Goal: Task Accomplishment & Management: Use online tool/utility

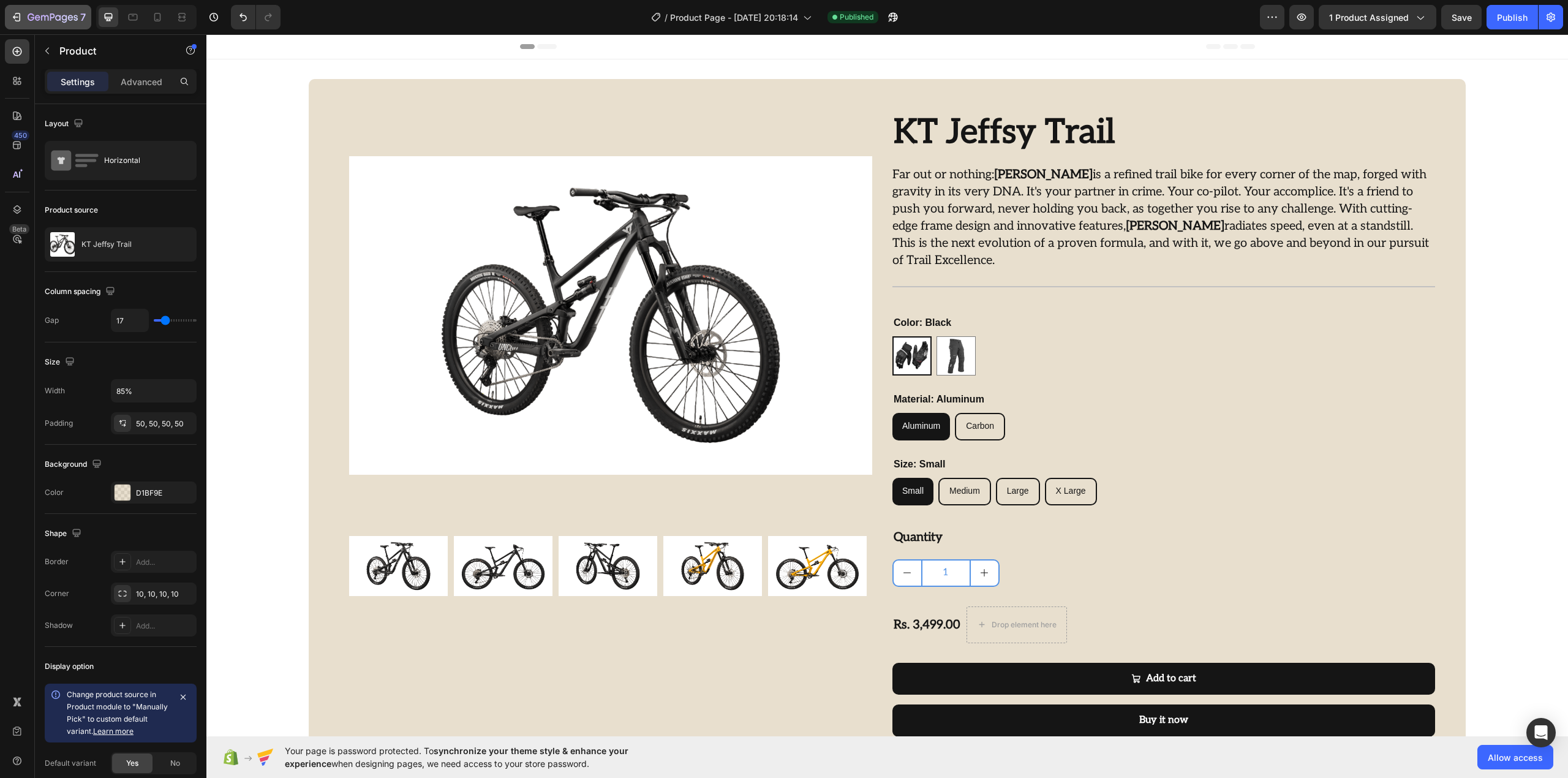
click at [60, 28] on button "7" at bounding box center [48, 17] width 86 height 25
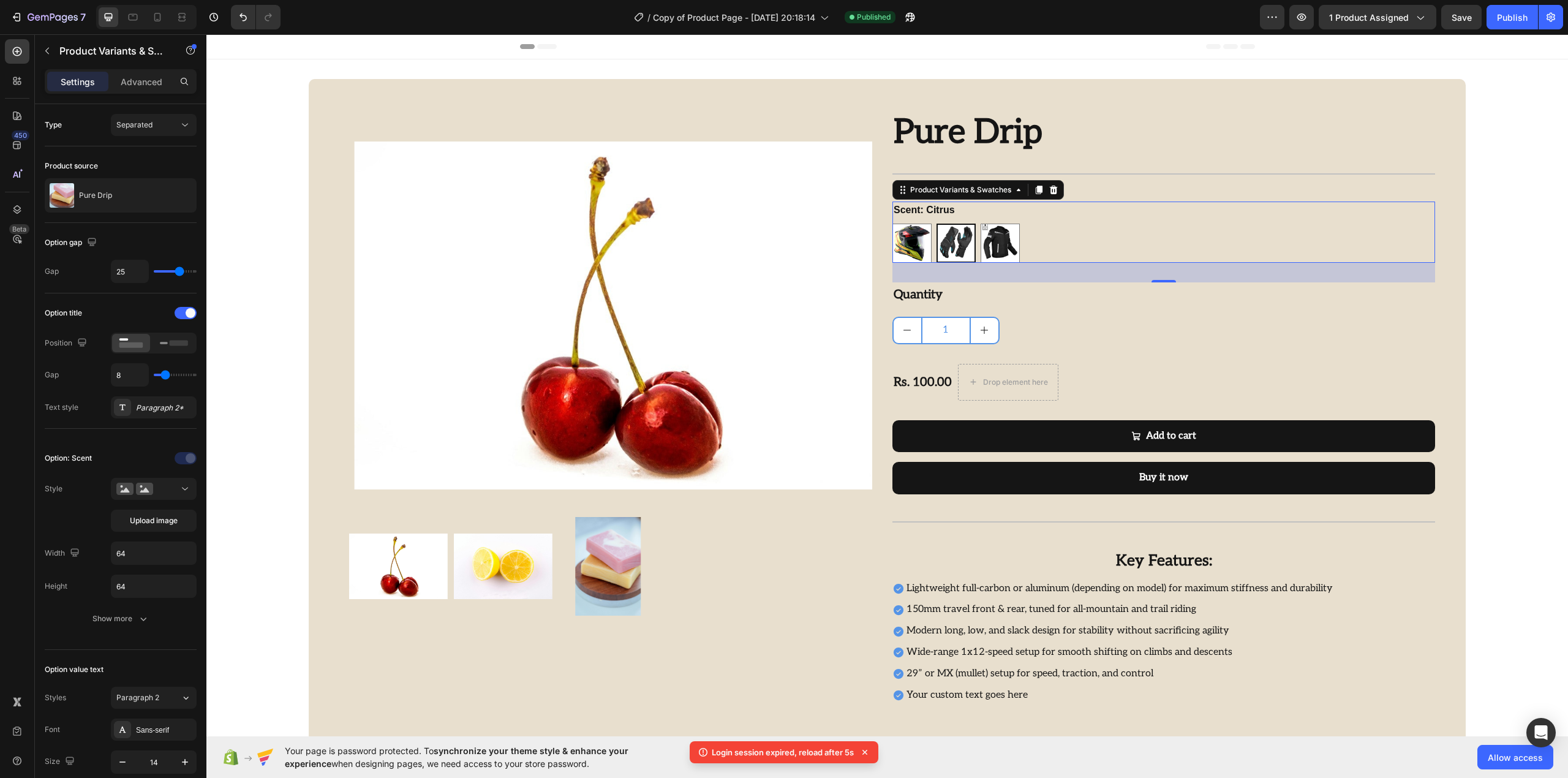
scroll to position [163, 0]
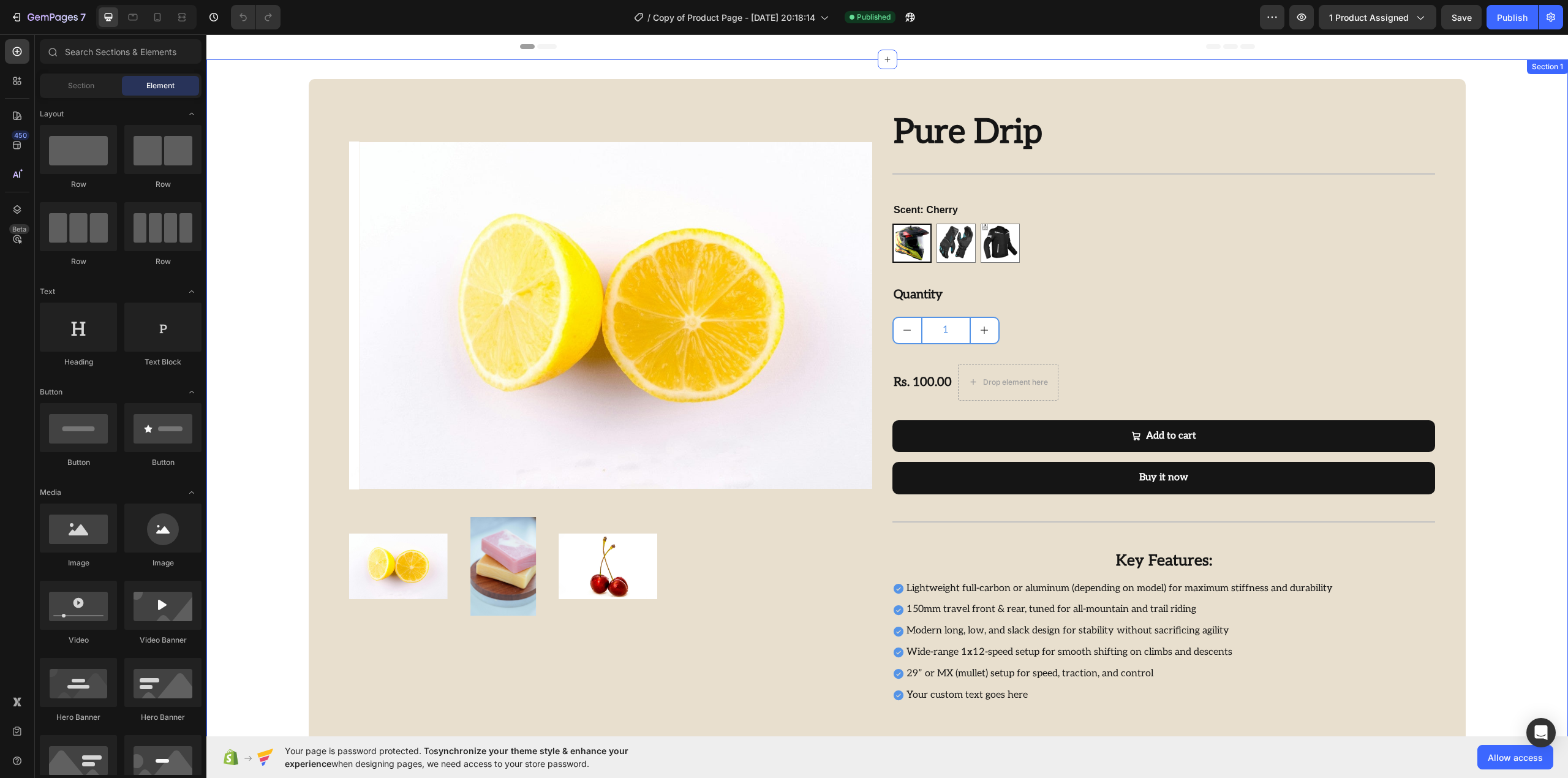
click at [1523, 178] on div "Product Images Row Pure Drip Product Title Title Line Image “So easy to use and…" at bounding box center [887, 410] width 1362 height 663
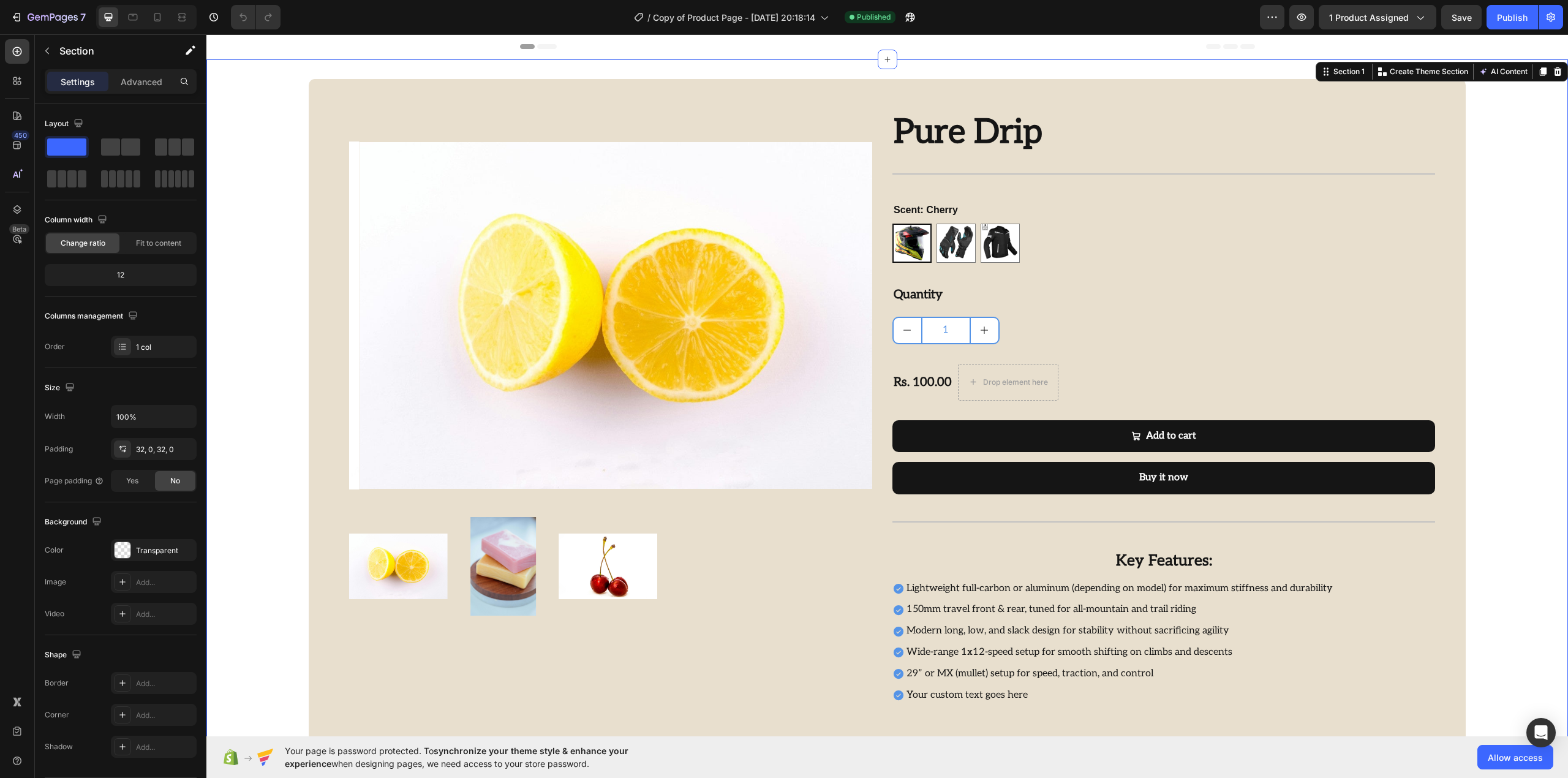
click at [1488, 263] on div "Product Images Row Pure Drip Product Title Title Line Image “So easy to use and…" at bounding box center [887, 410] width 1362 height 663
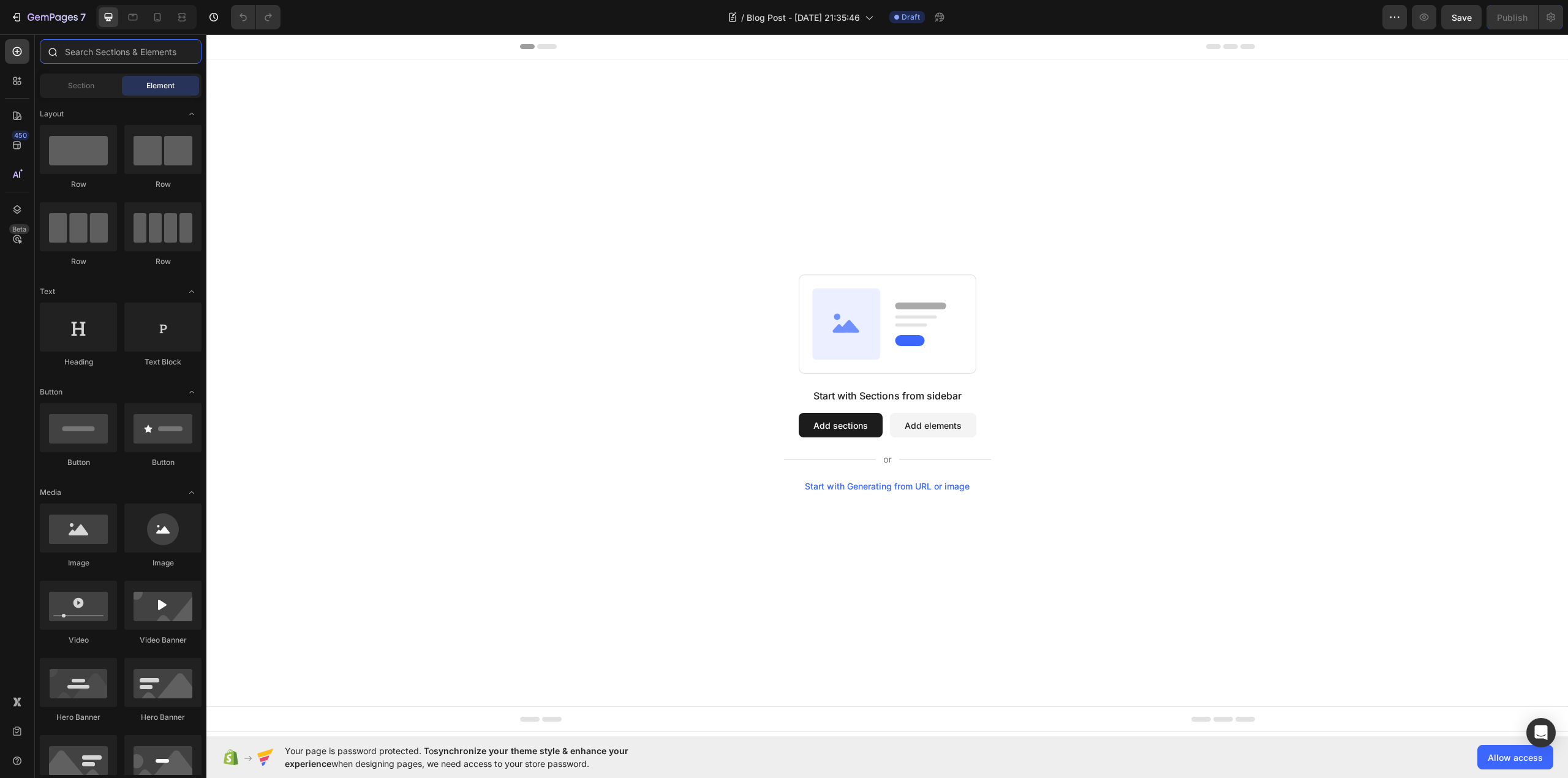
click at [125, 60] on input "text" at bounding box center [121, 52] width 162 height 25
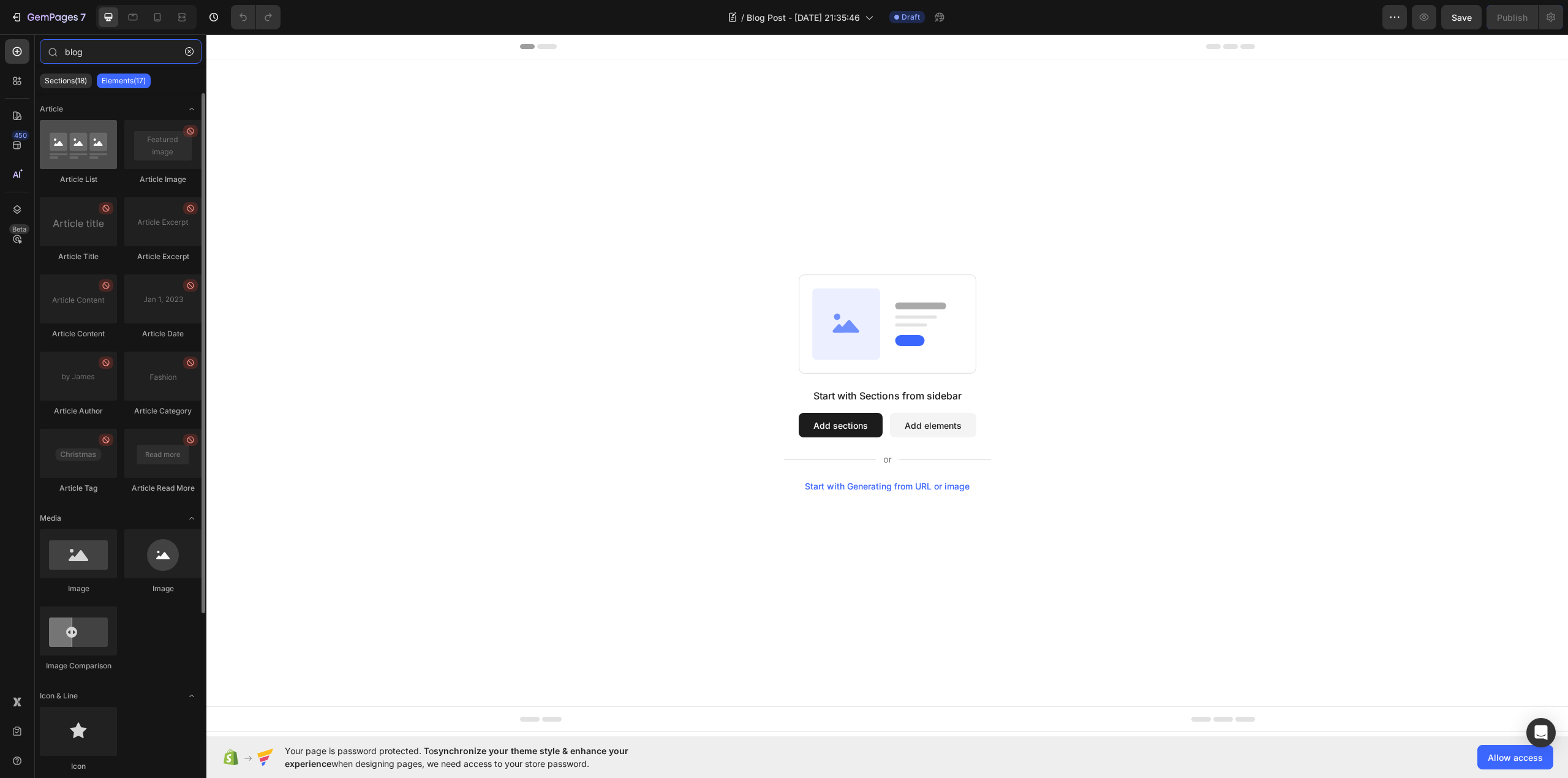
type input "blog"
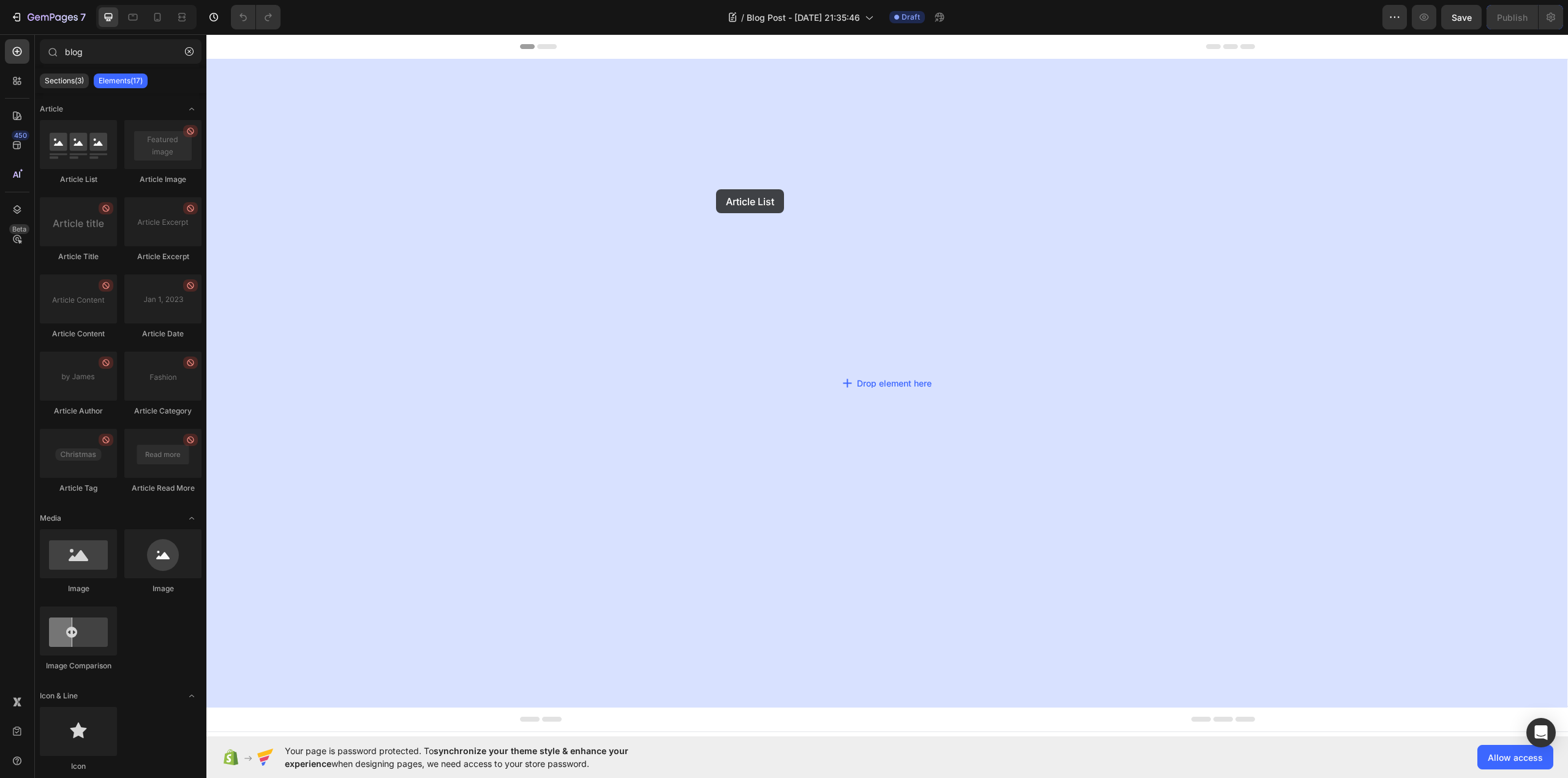
drag, startPoint x: 293, startPoint y: 185, endPoint x: 472, endPoint y: 170, distance: 179.6
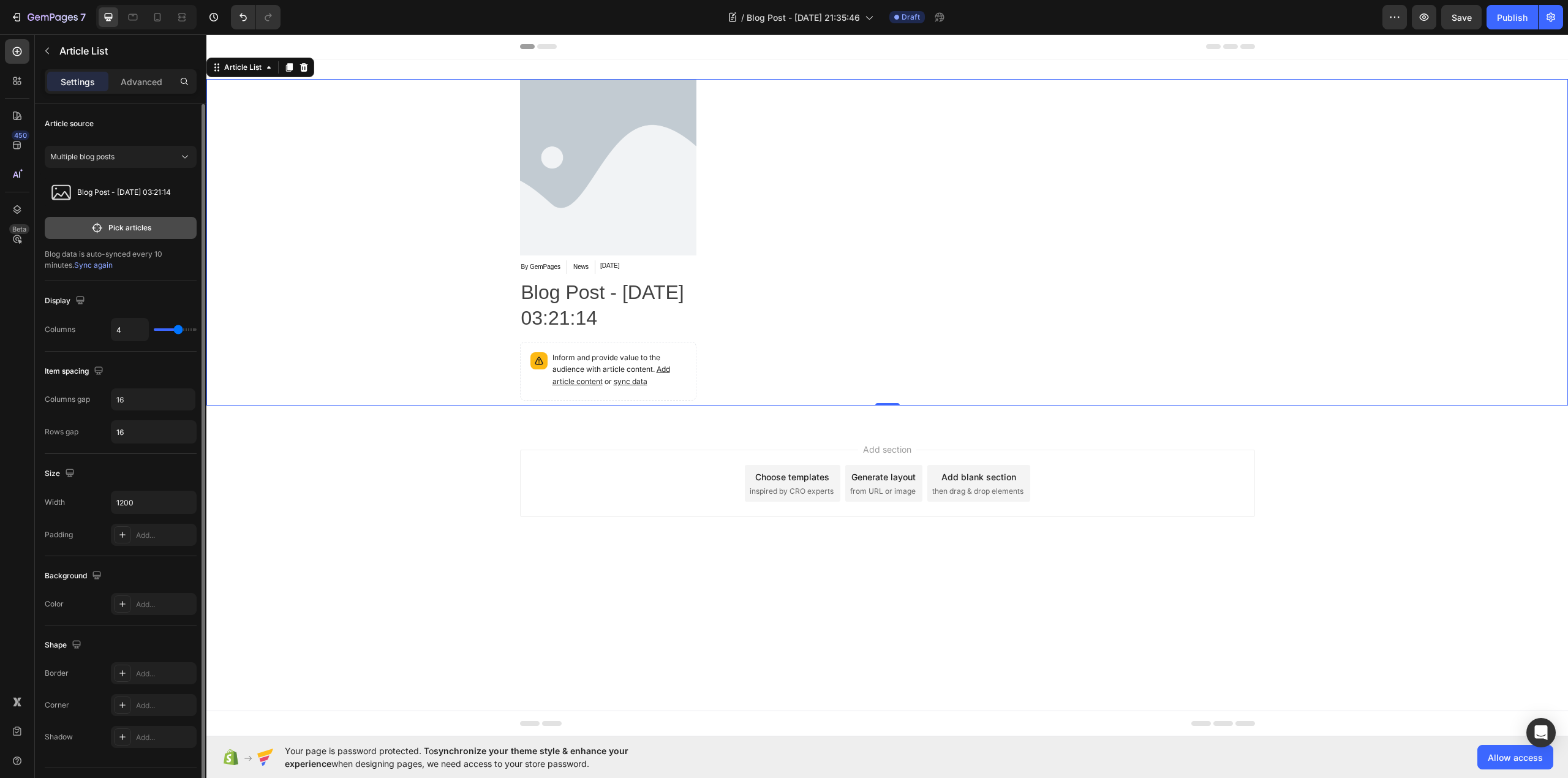
click at [128, 231] on p "Pick articles" at bounding box center [129, 228] width 43 height 11
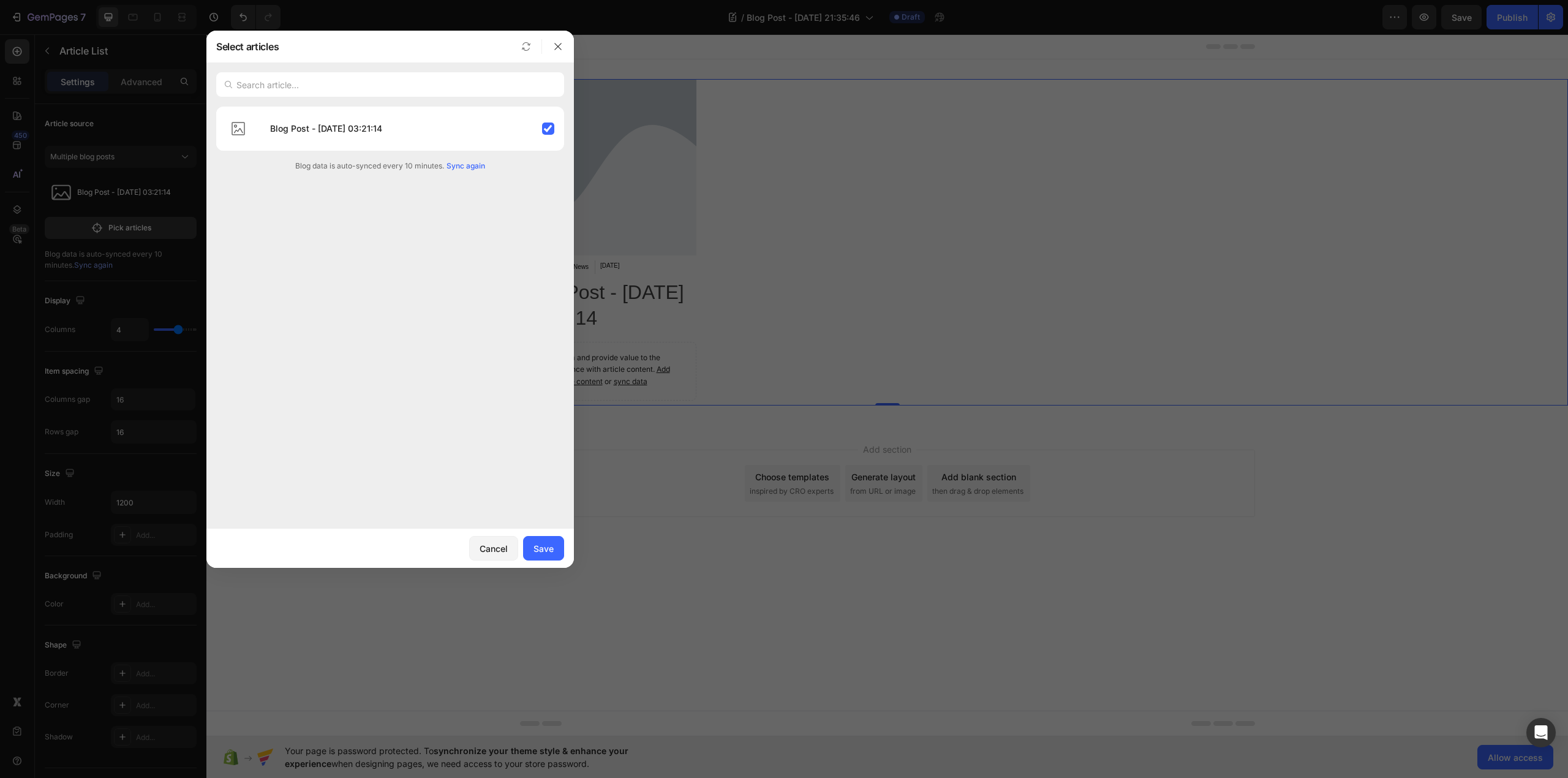
click at [473, 167] on span "Sync again" at bounding box center [466, 166] width 39 height 11
click at [550, 557] on button "Save" at bounding box center [543, 548] width 41 height 25
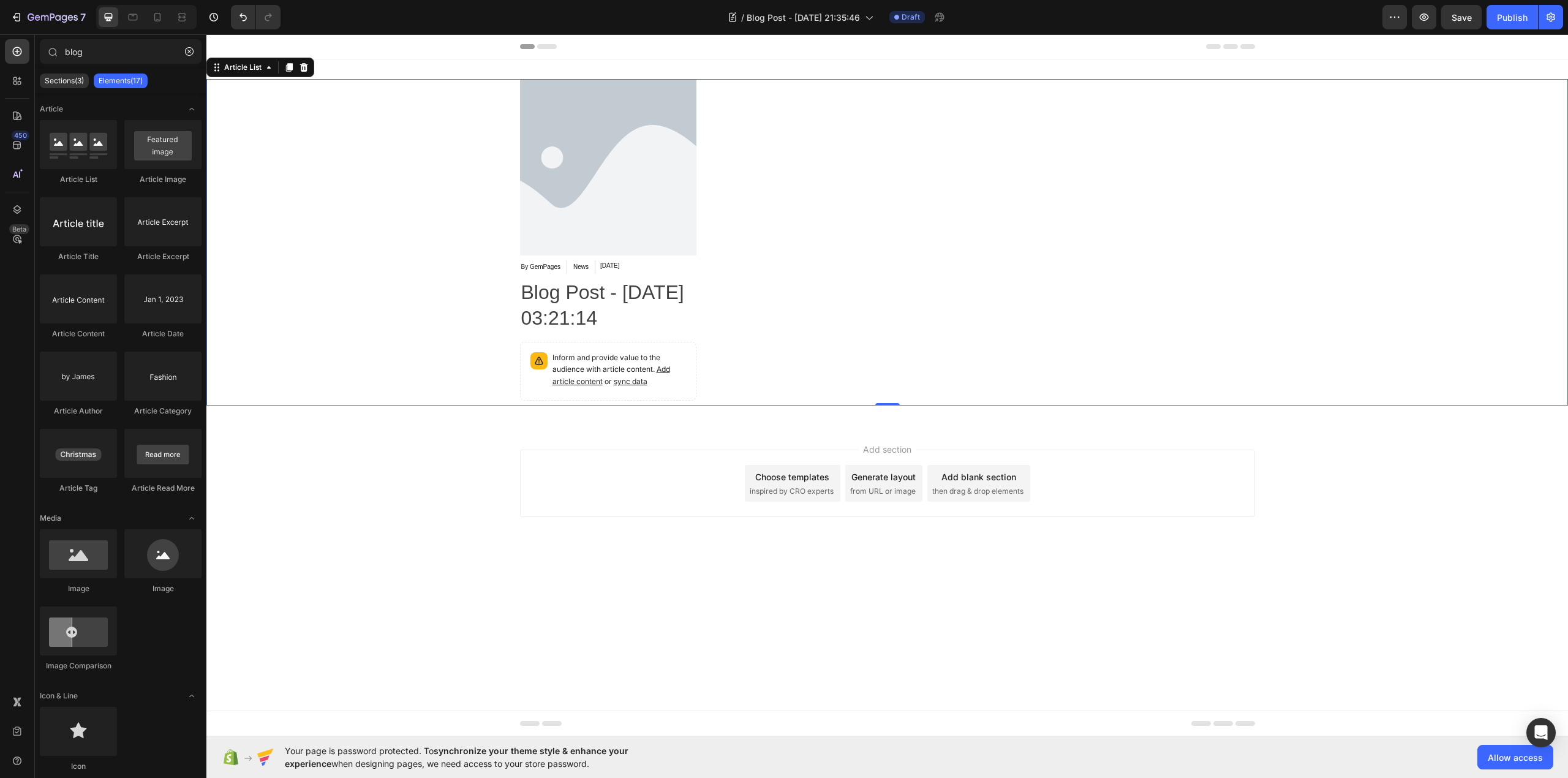
drag, startPoint x: 618, startPoint y: 574, endPoint x: 640, endPoint y: 549, distance: 33.3
click at [618, 574] on div "Add section Choose templates inspired by CRO experts Generate layout from URL o…" at bounding box center [887, 500] width 1362 height 150
click at [702, 287] on div "Article Image By GemPages Article Author News Article Category Jul 18, 2025 Art…" at bounding box center [888, 242] width 735 height 327
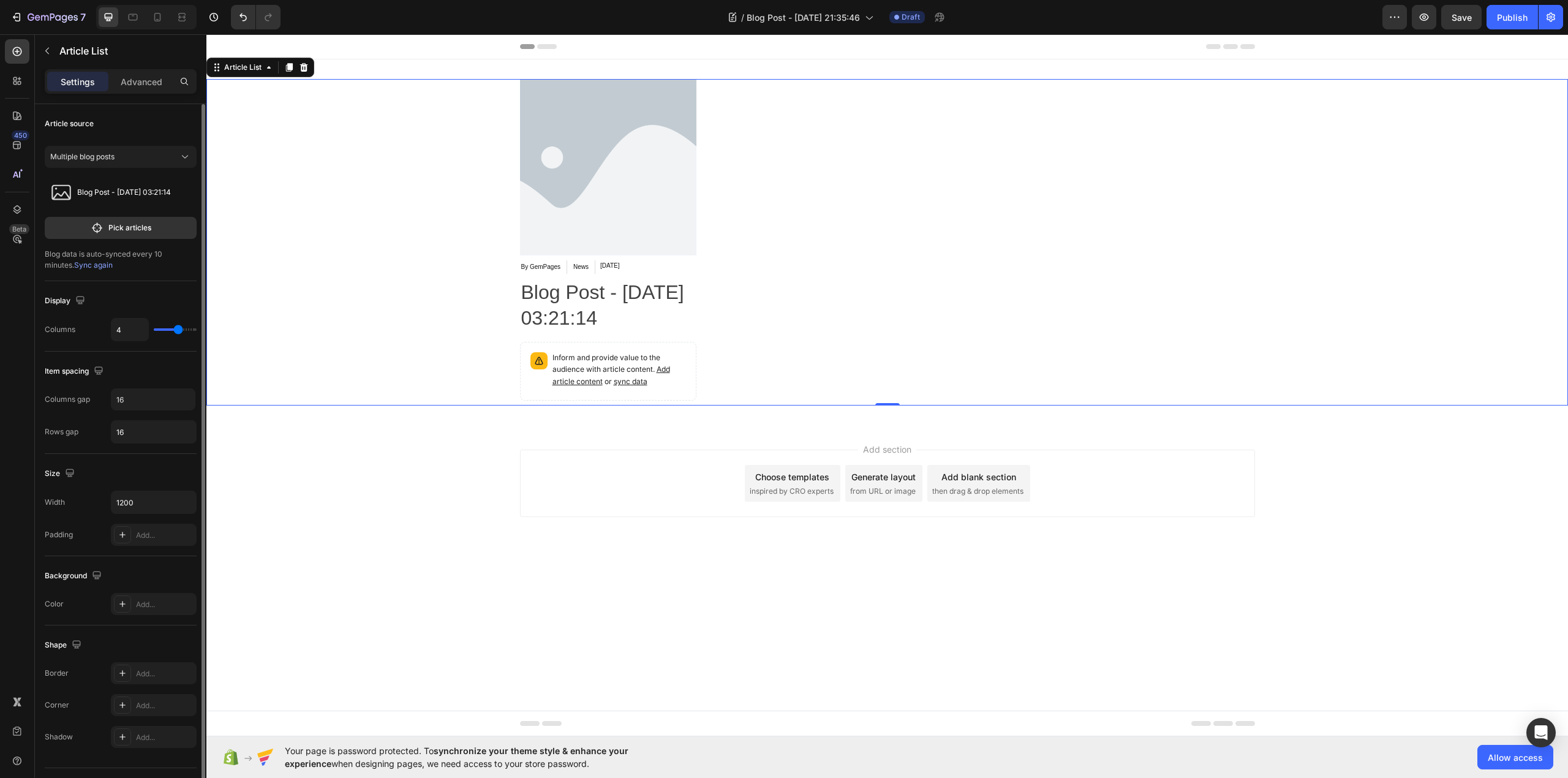
scroll to position [31, 0]
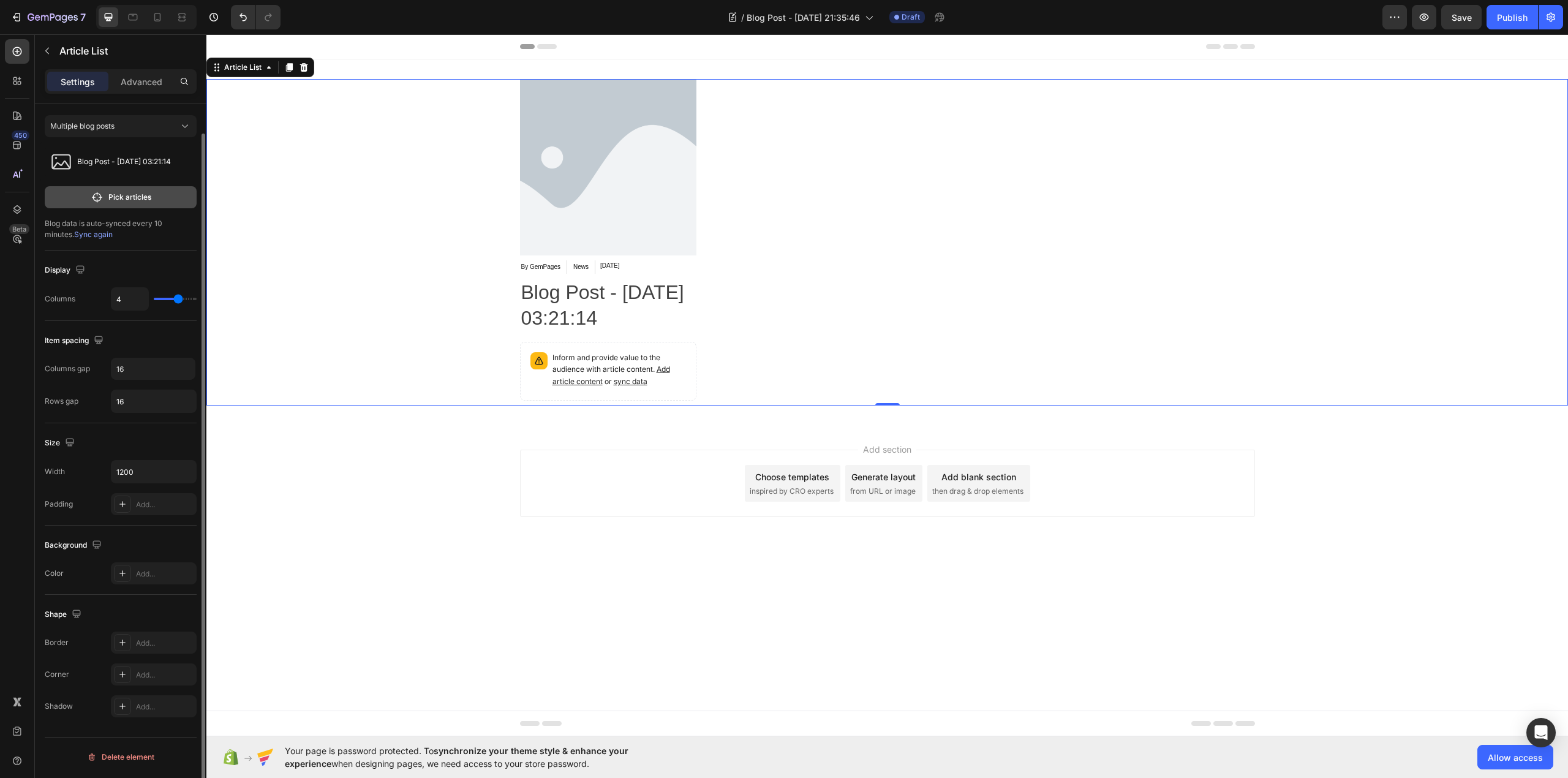
click at [143, 201] on p "Pick articles" at bounding box center [129, 197] width 43 height 11
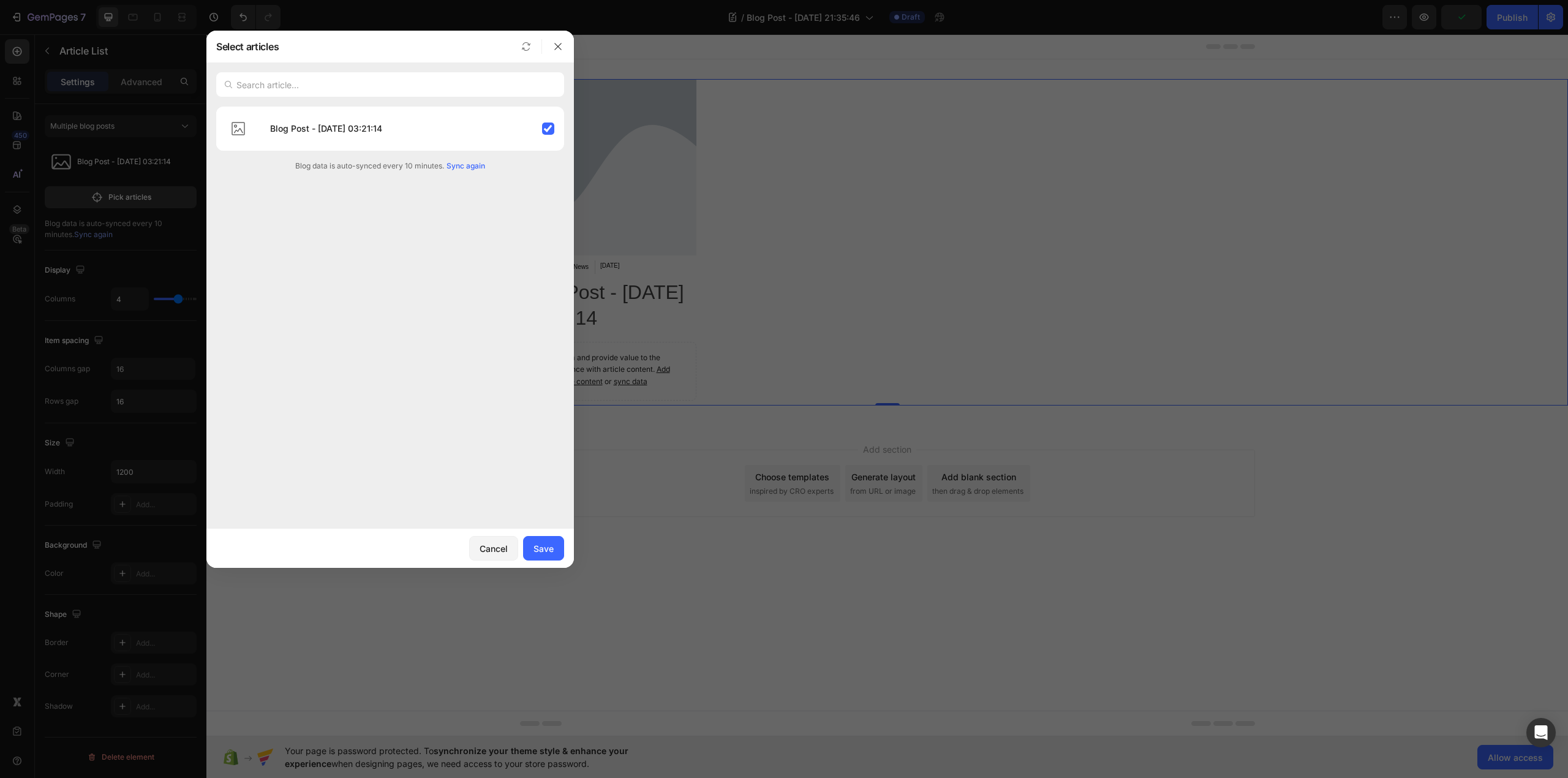
click at [486, 187] on div "Blog Post - Jul 18, 03:21:14 Blog data is auto-synced every 10 minutes. Sync ag…" at bounding box center [390, 313] width 368 height 412
click at [460, 163] on span "Sync again" at bounding box center [466, 166] width 39 height 11
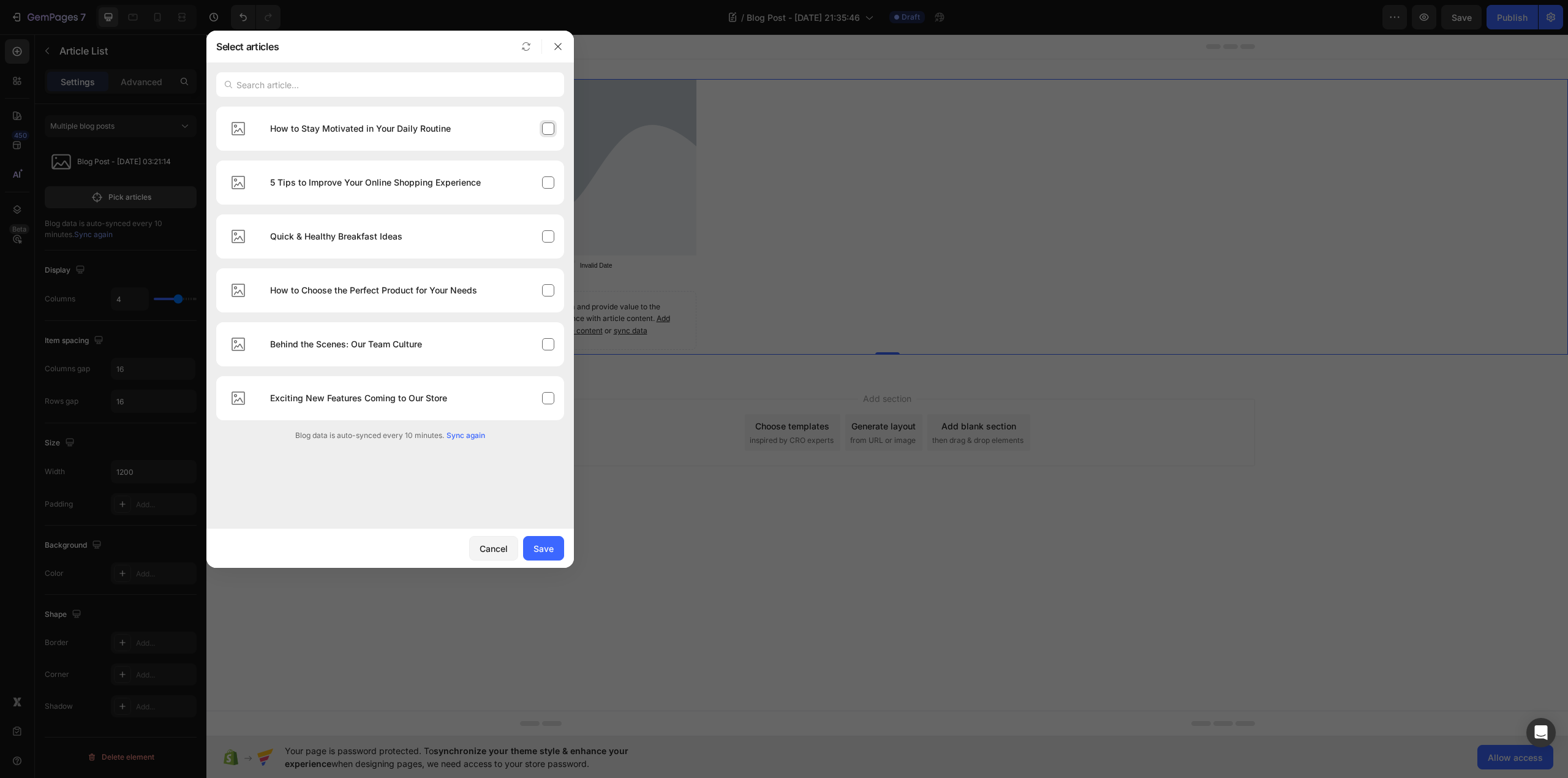
click at [547, 130] on div "How to Stay Motivated in Your Daily Routine" at bounding box center [412, 129] width 304 height 34
click at [552, 197] on div "5 Tips to Improve Your Online Shopping Experience" at bounding box center [412, 182] width 304 height 34
click at [545, 233] on div "Quick & Healthy Breakfast Ideas" at bounding box center [412, 236] width 304 height 34
drag, startPoint x: 542, startPoint y: 290, endPoint x: 544, endPoint y: 302, distance: 12.2
click at [542, 291] on div "How to Choose the Perfect Product for Your Needs" at bounding box center [412, 290] width 304 height 34
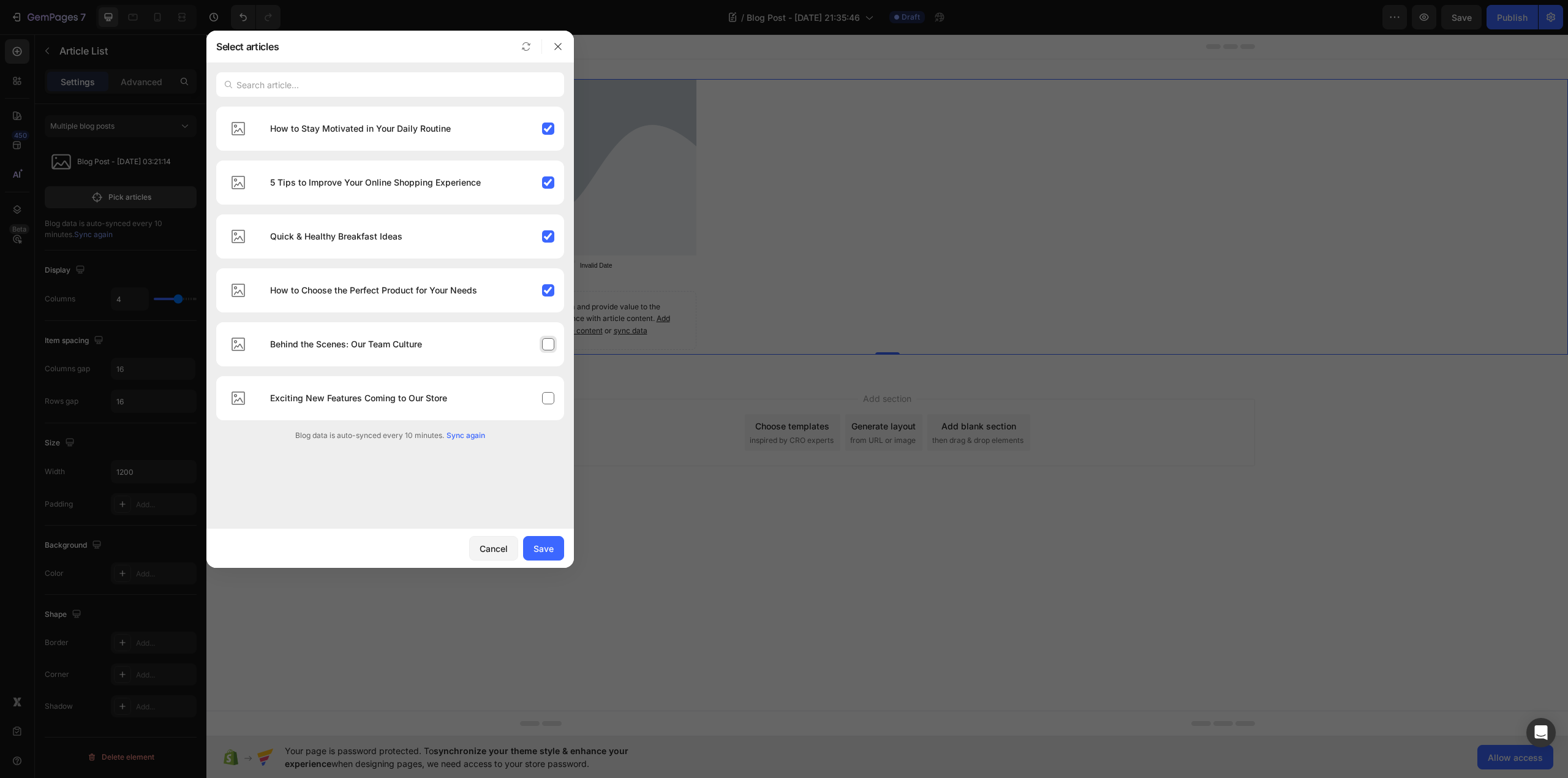
click at [544, 334] on div "Behind the Scenes: Our Team Culture" at bounding box center [412, 344] width 304 height 34
click at [545, 410] on div "Exciting New Features Coming to Our Store" at bounding box center [412, 398] width 304 height 34
click at [561, 559] on button "Save" at bounding box center [543, 548] width 41 height 25
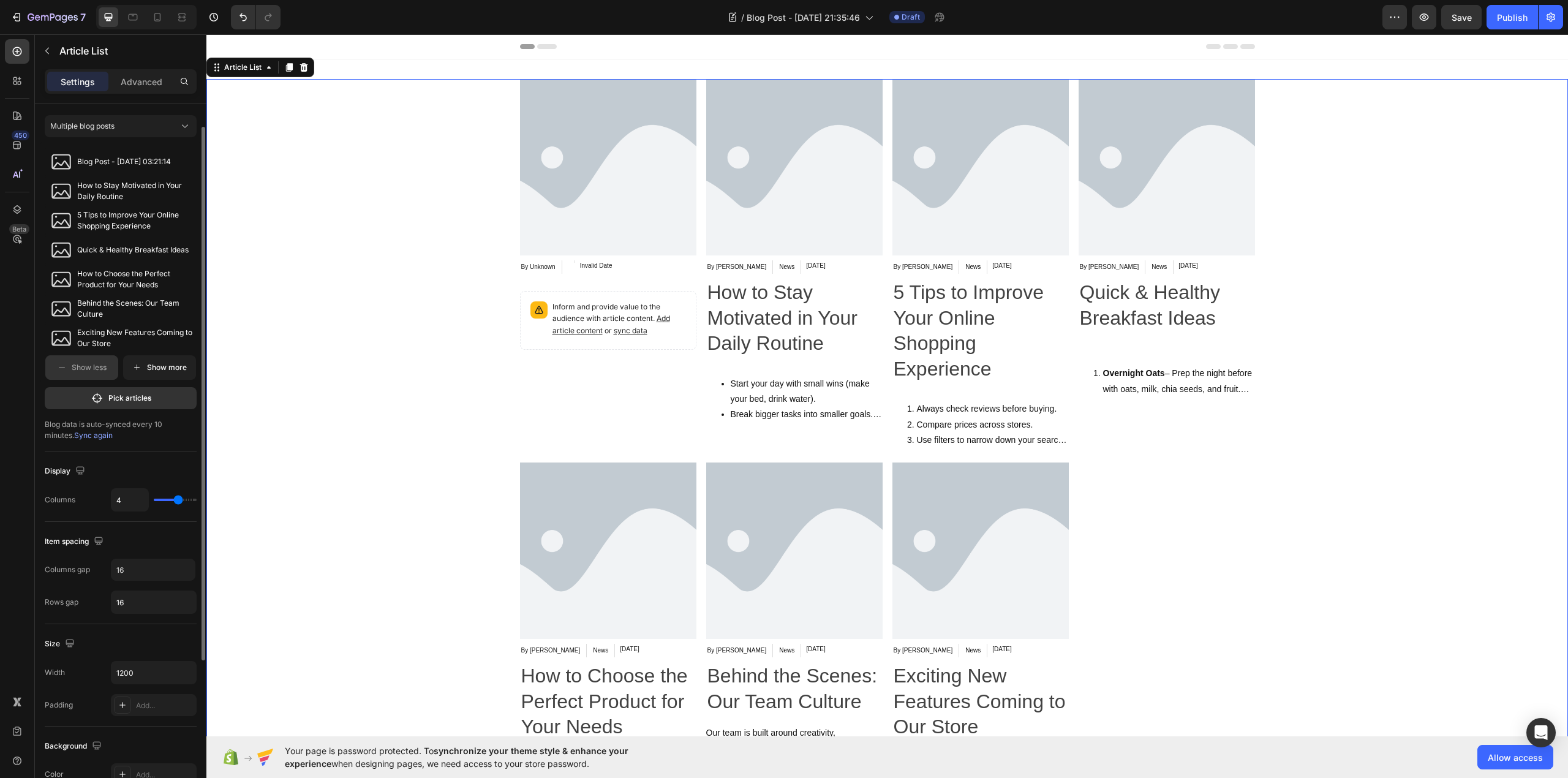
scroll to position [194, 0]
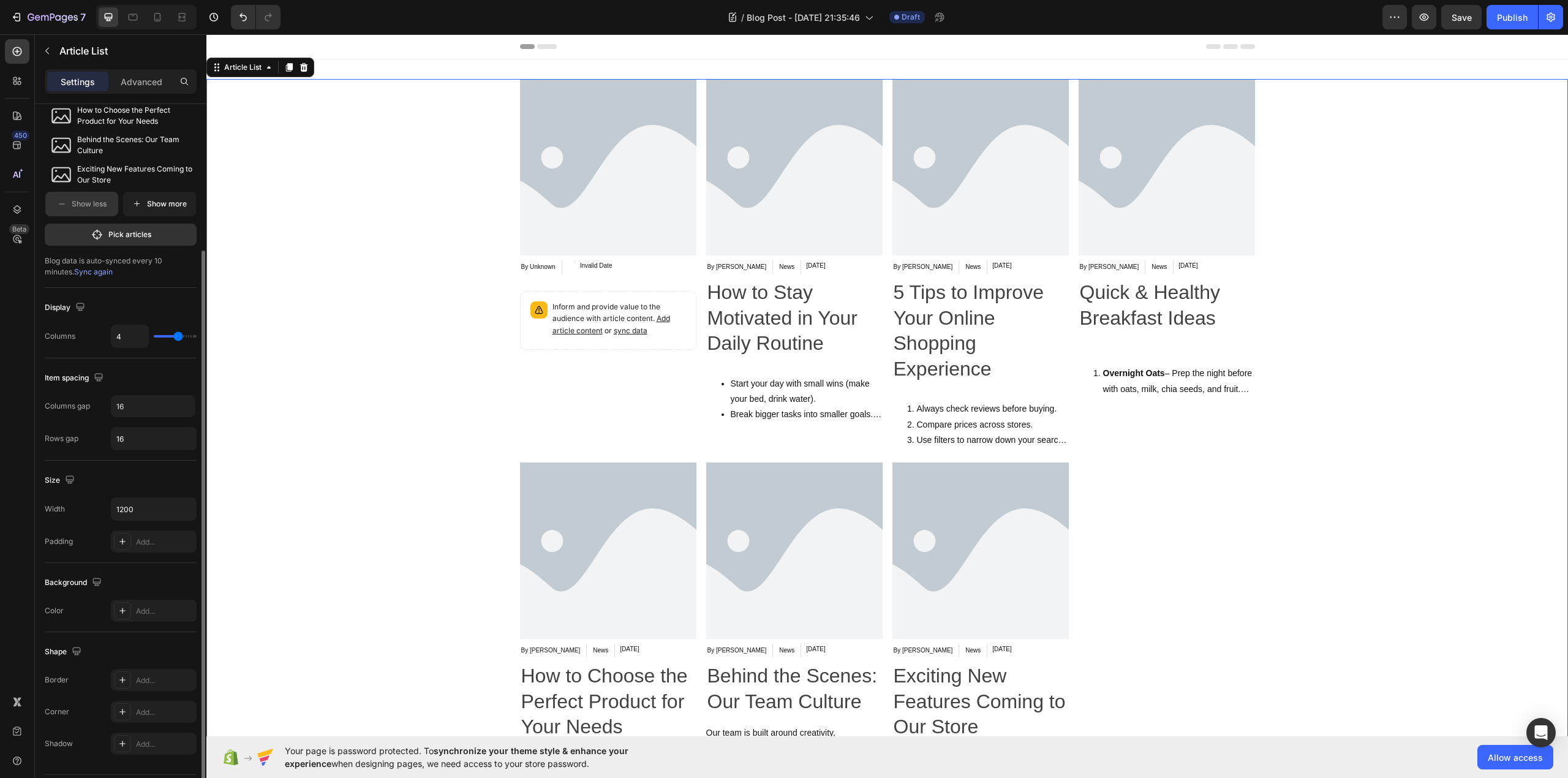
type input "5"
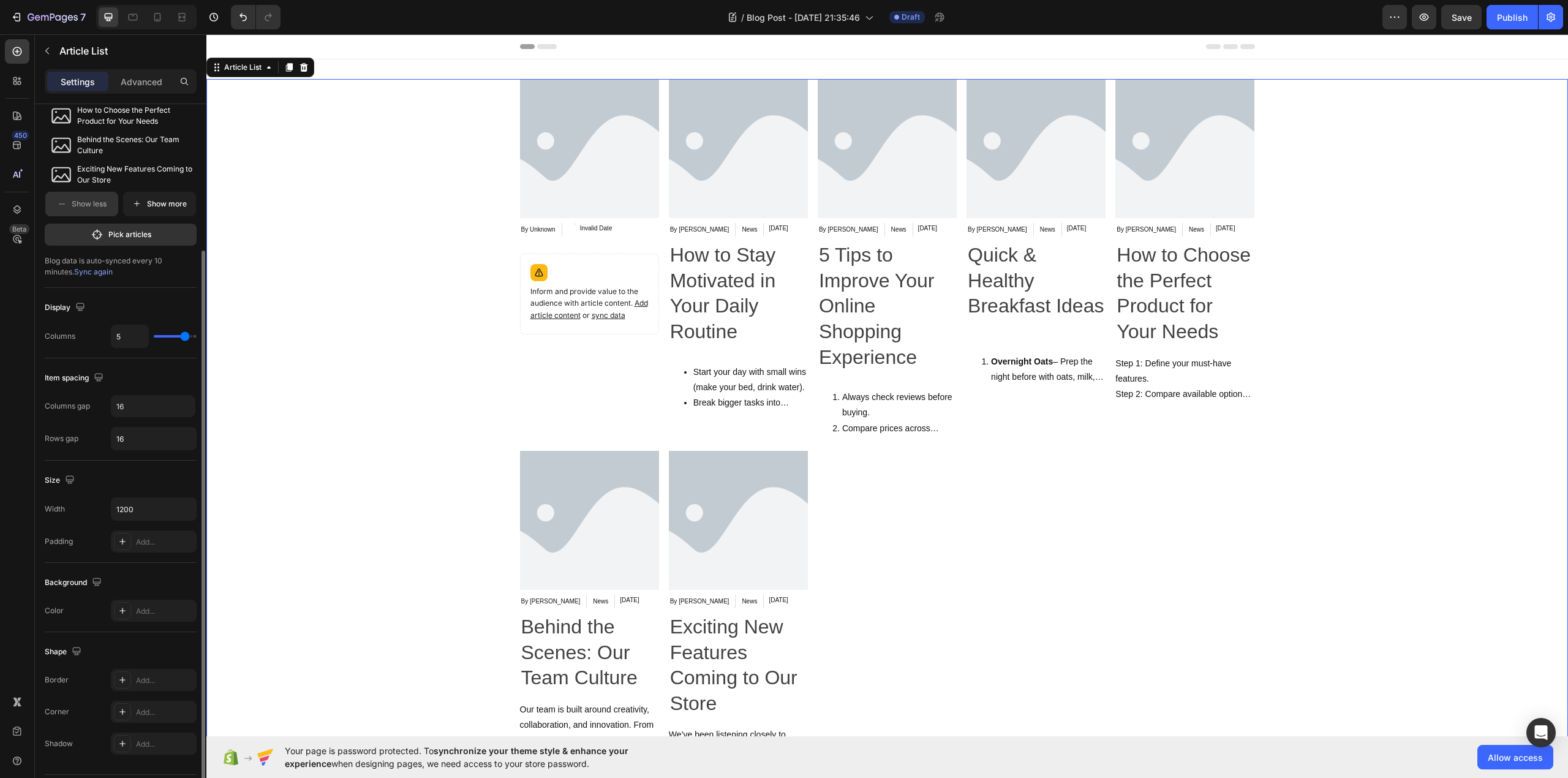
type input "6"
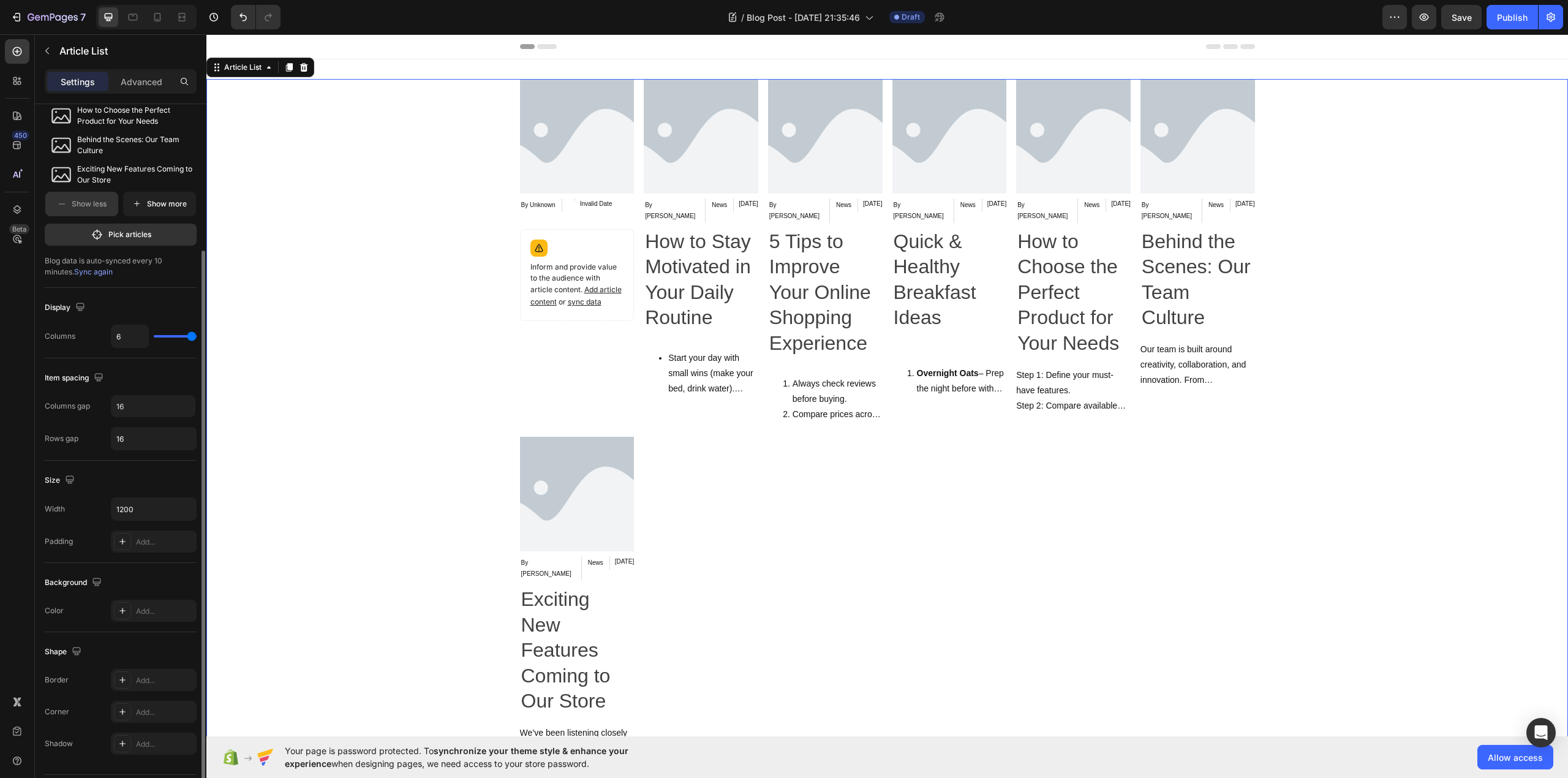
type input "5"
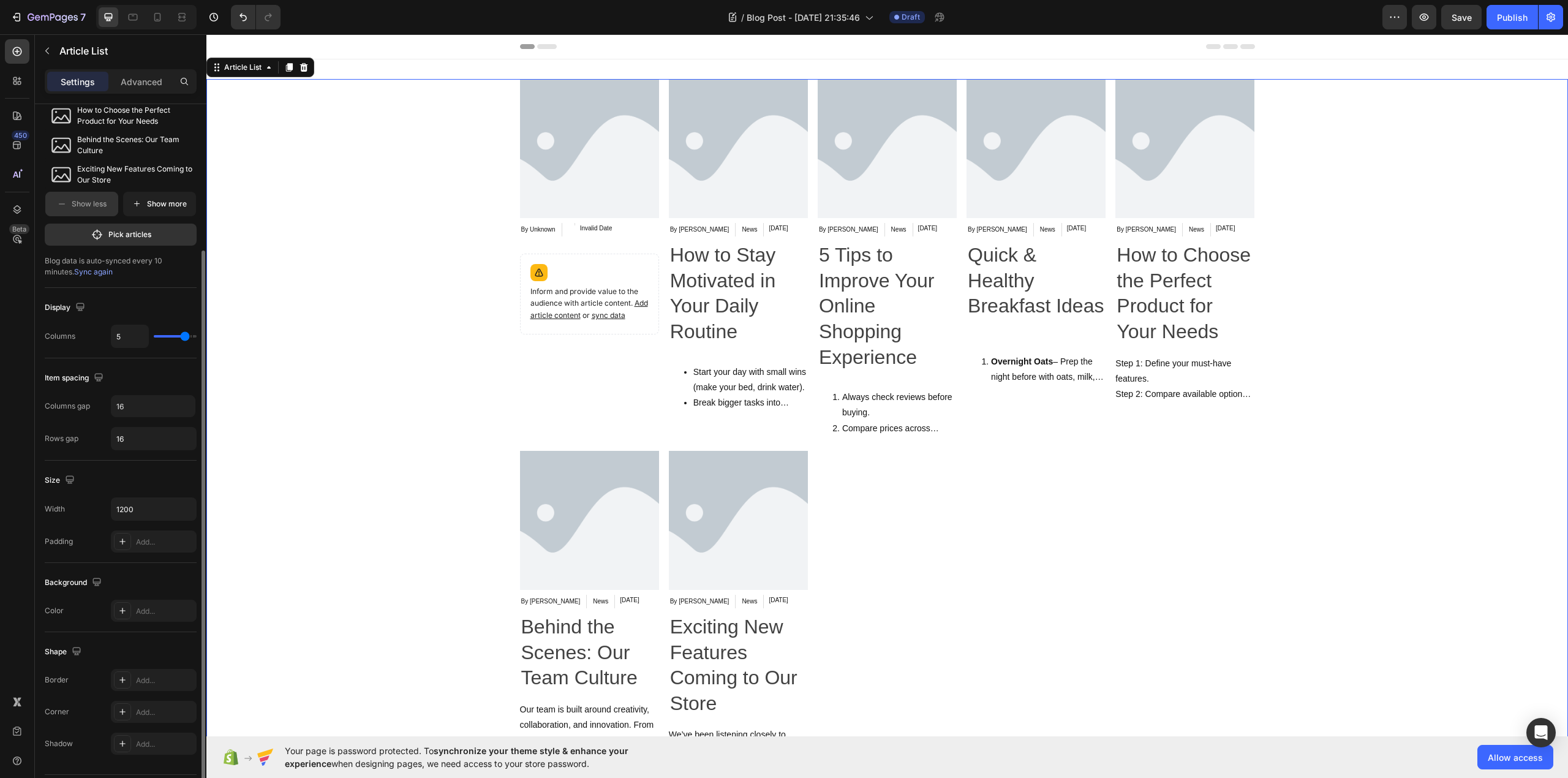
type input "4"
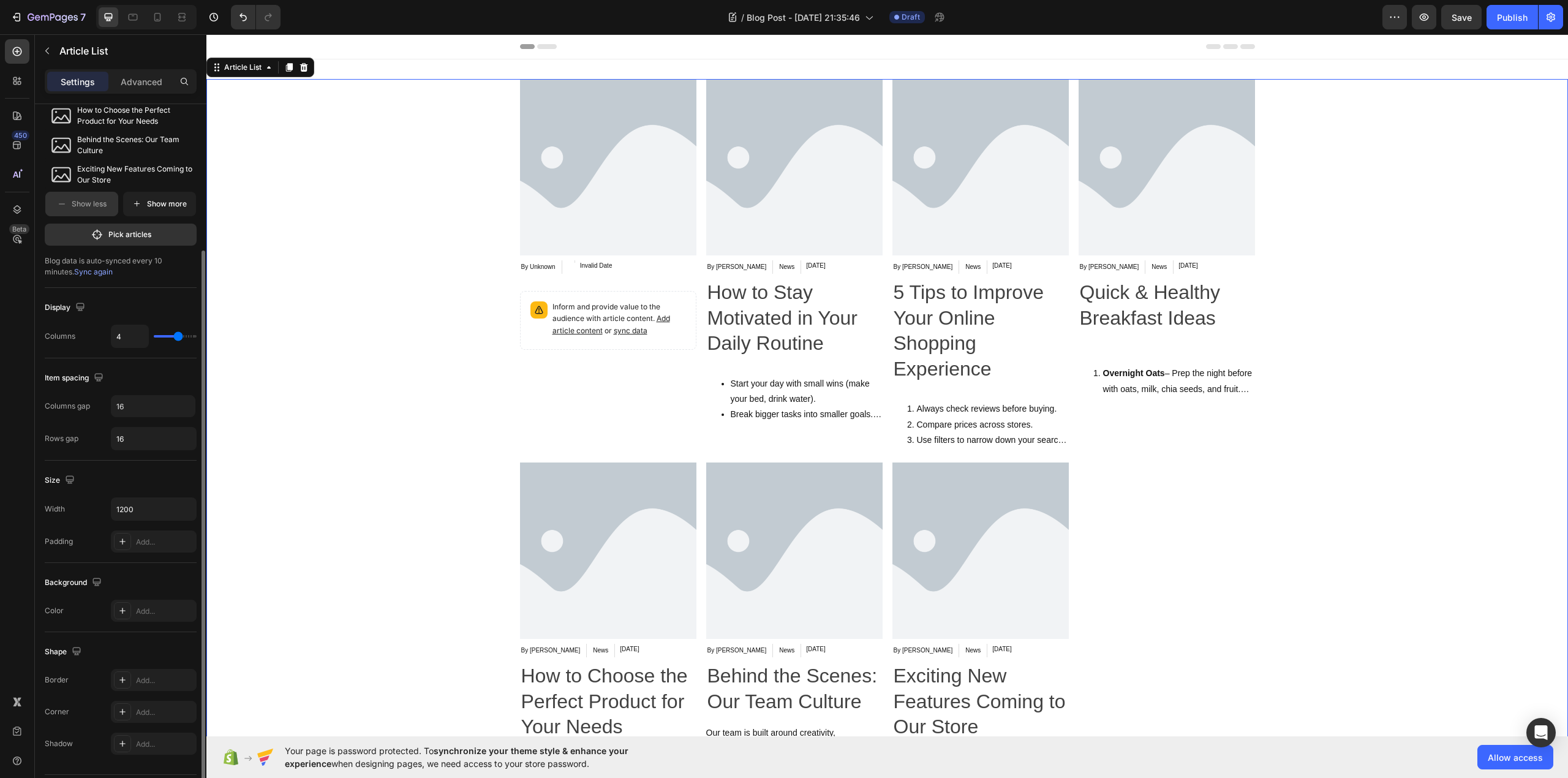
type input "5"
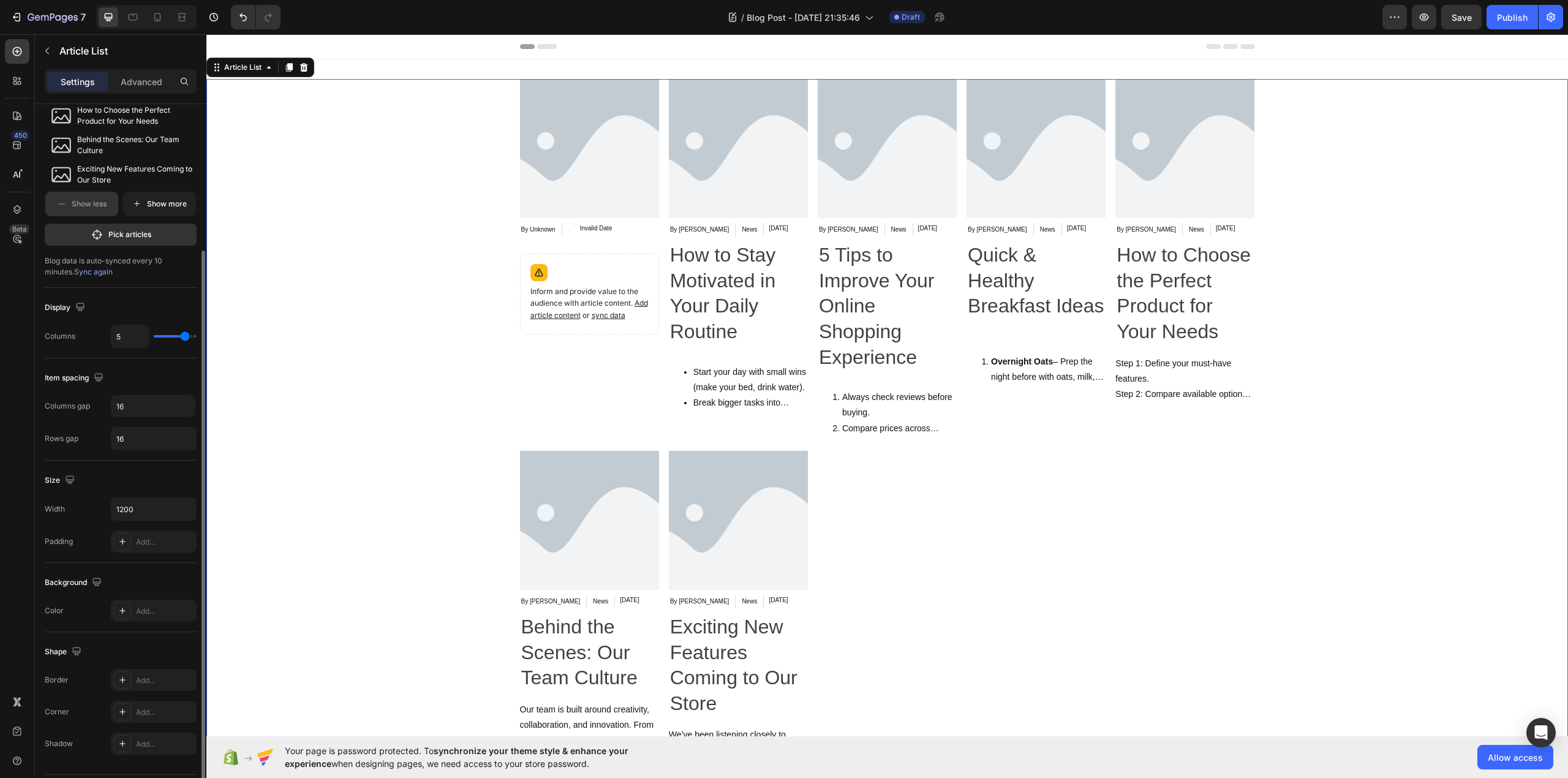
type input "4"
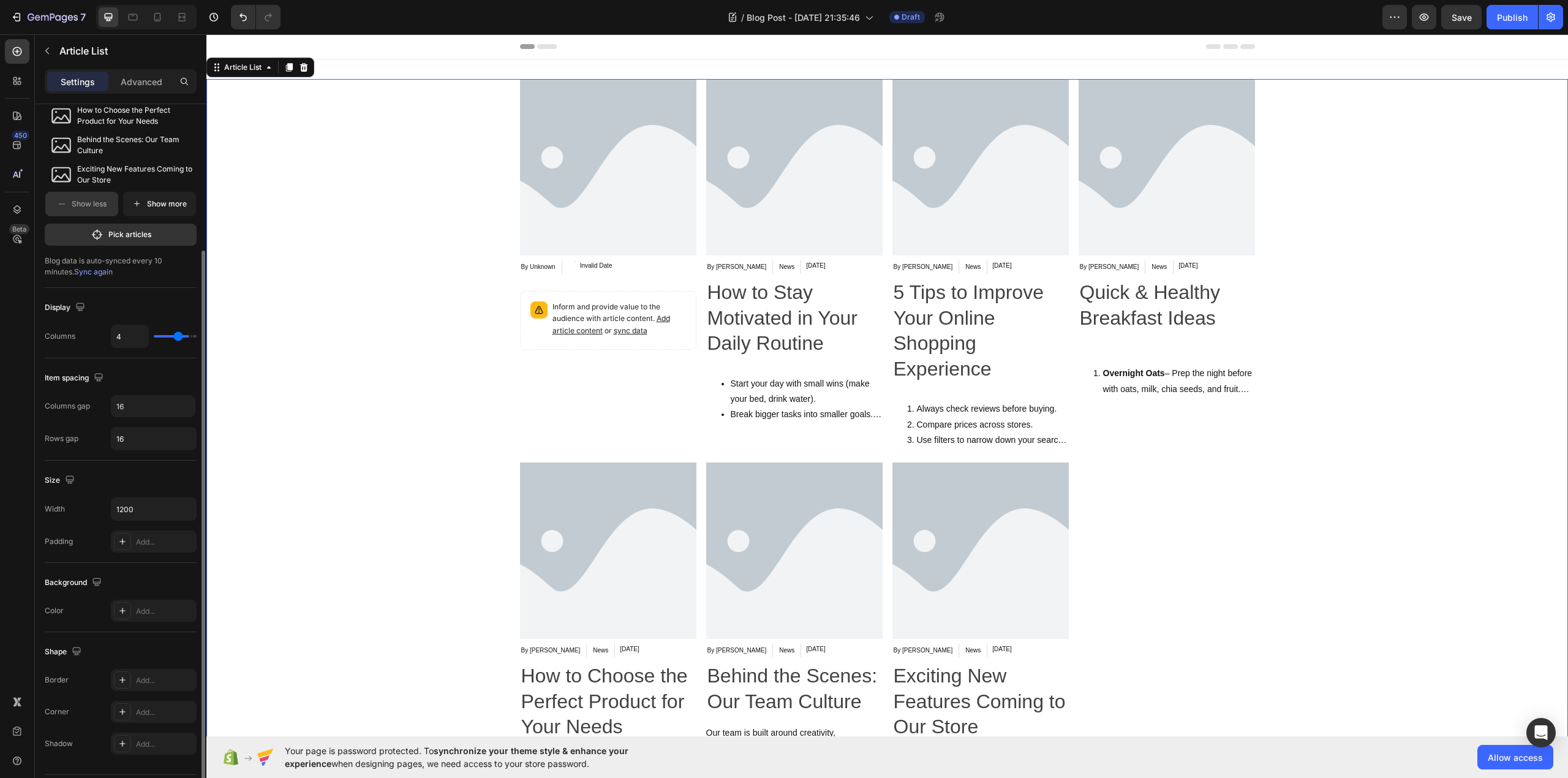
type input "3"
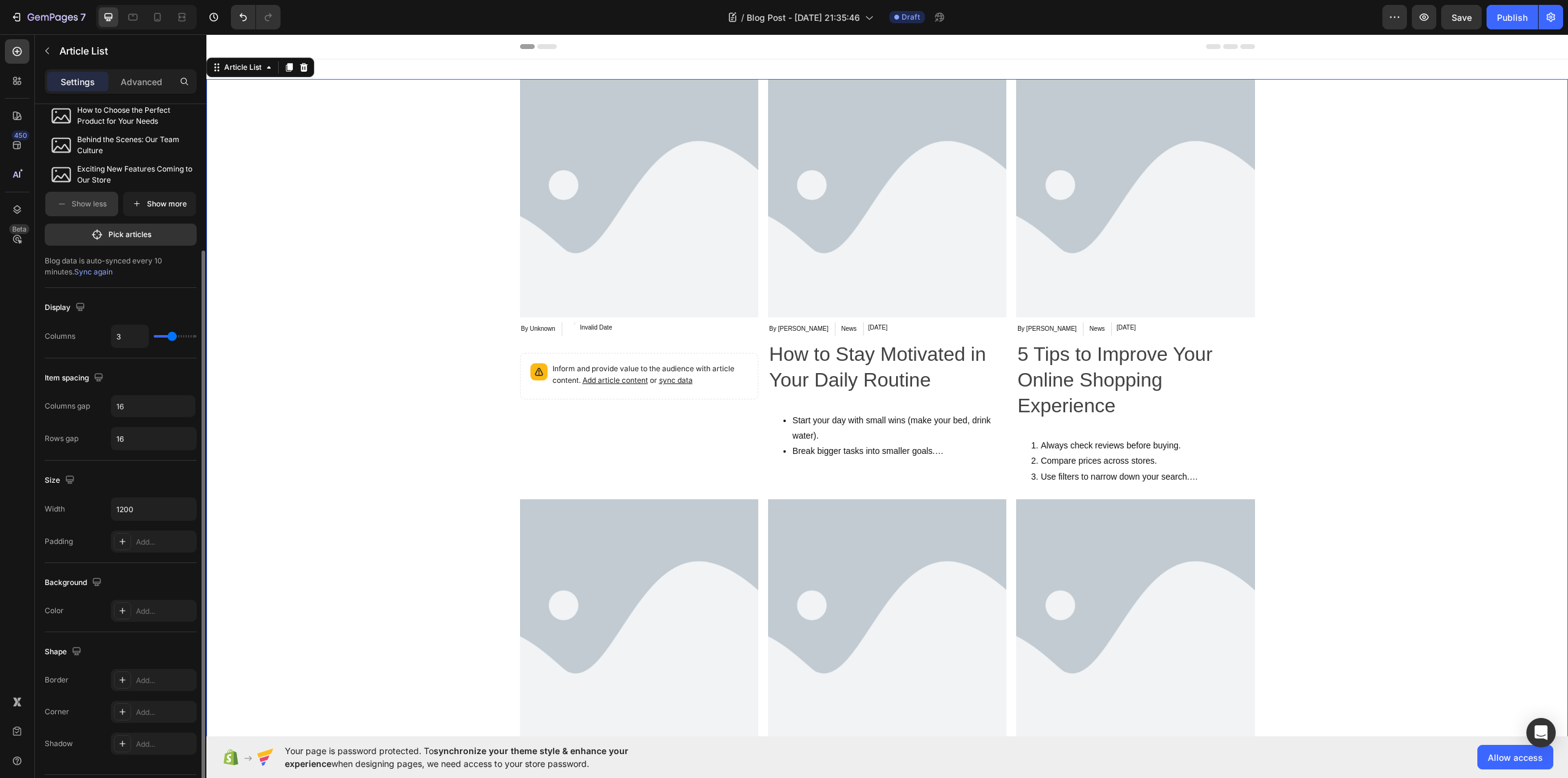
type input "2"
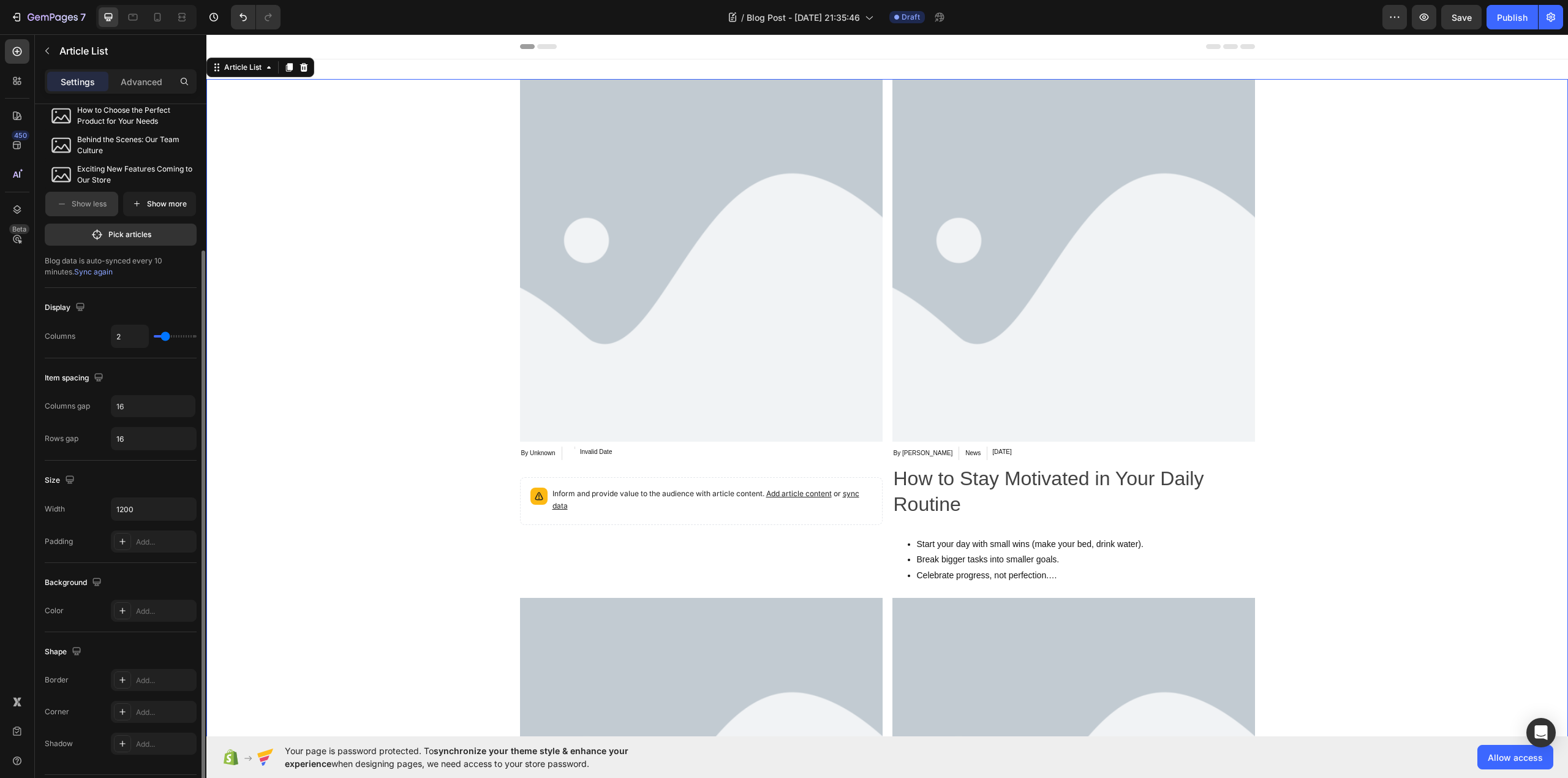
type input "3"
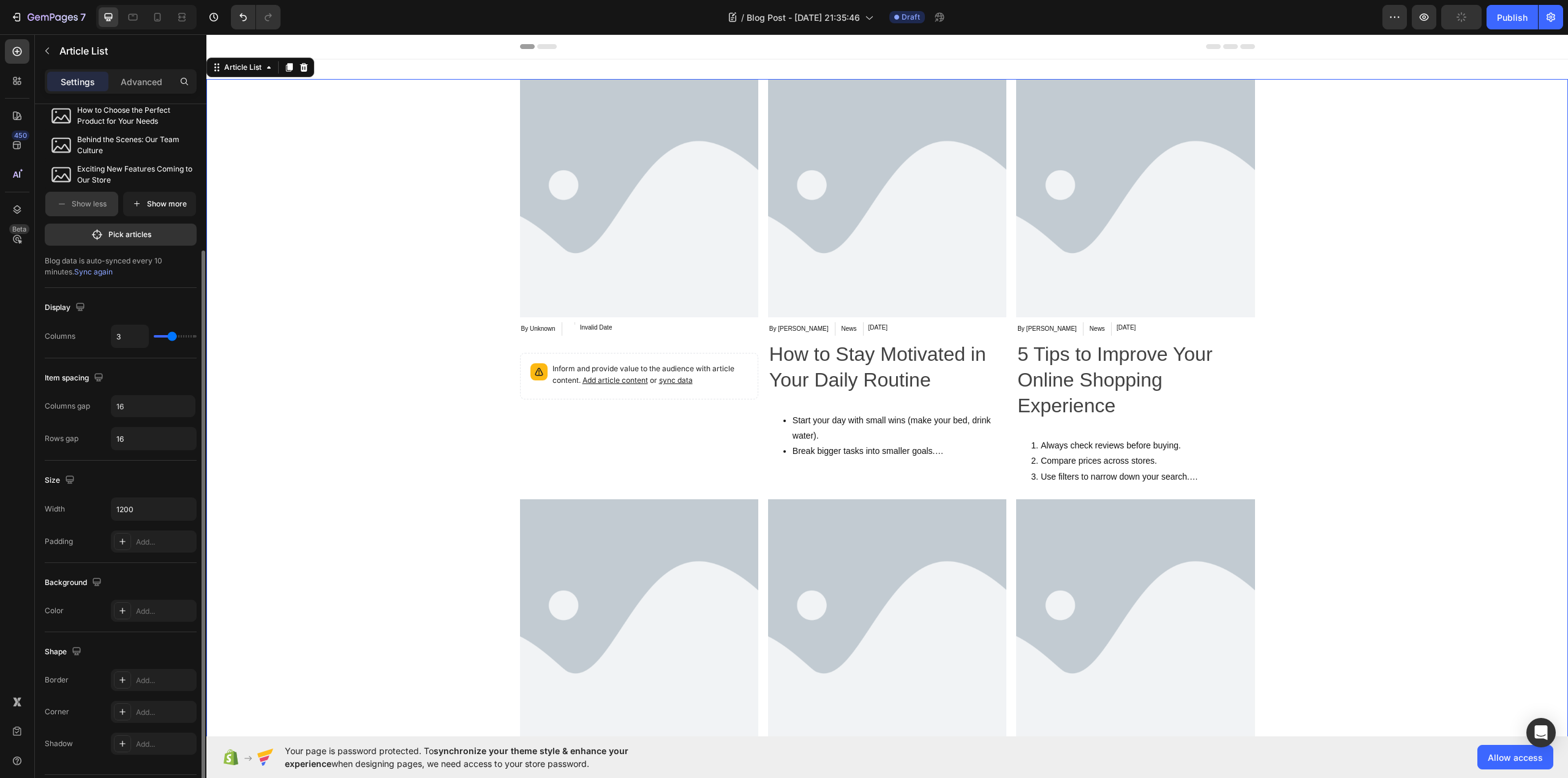
type input "4"
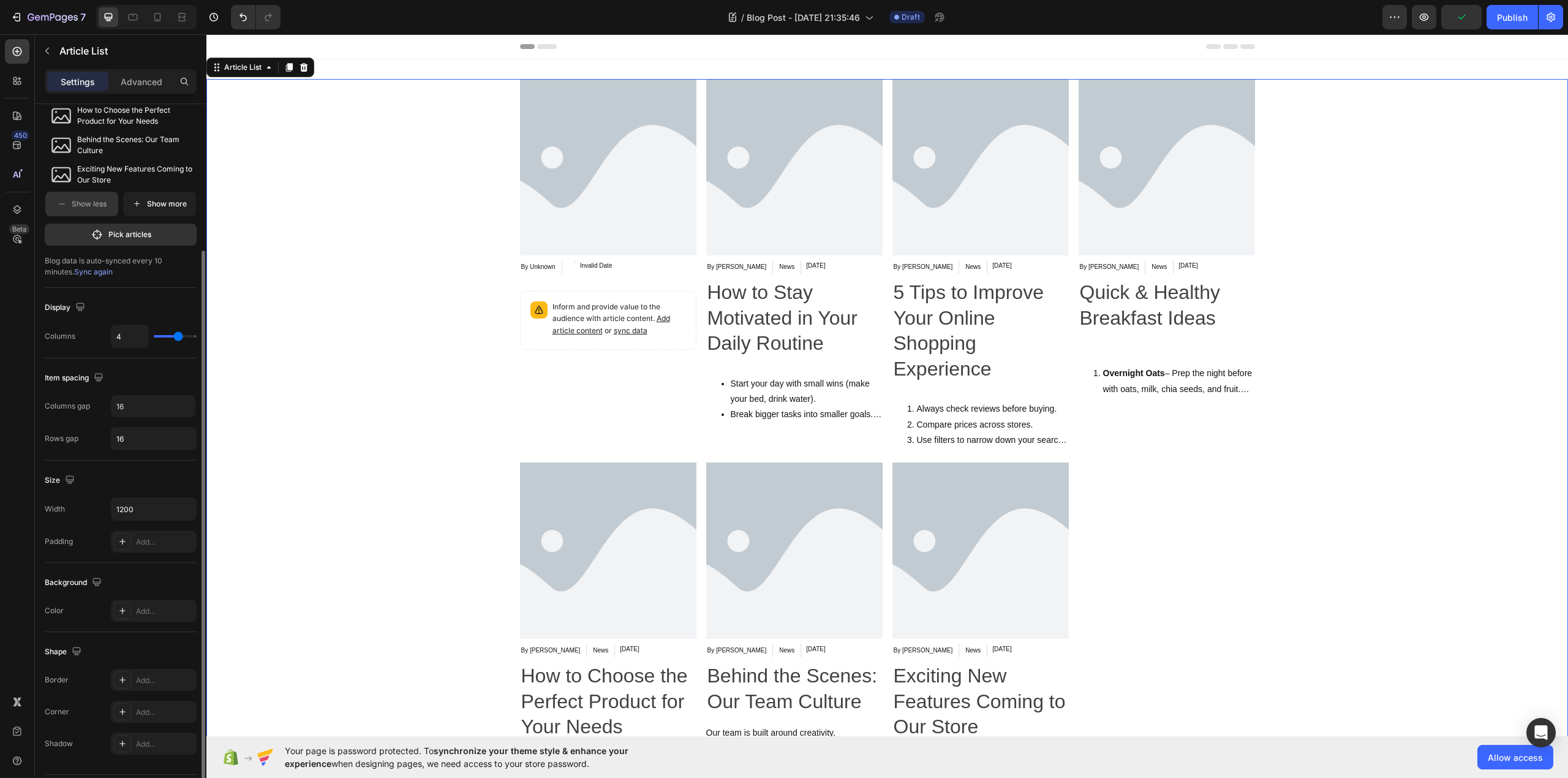
click at [179, 338] on input "range" at bounding box center [175, 336] width 43 height 3
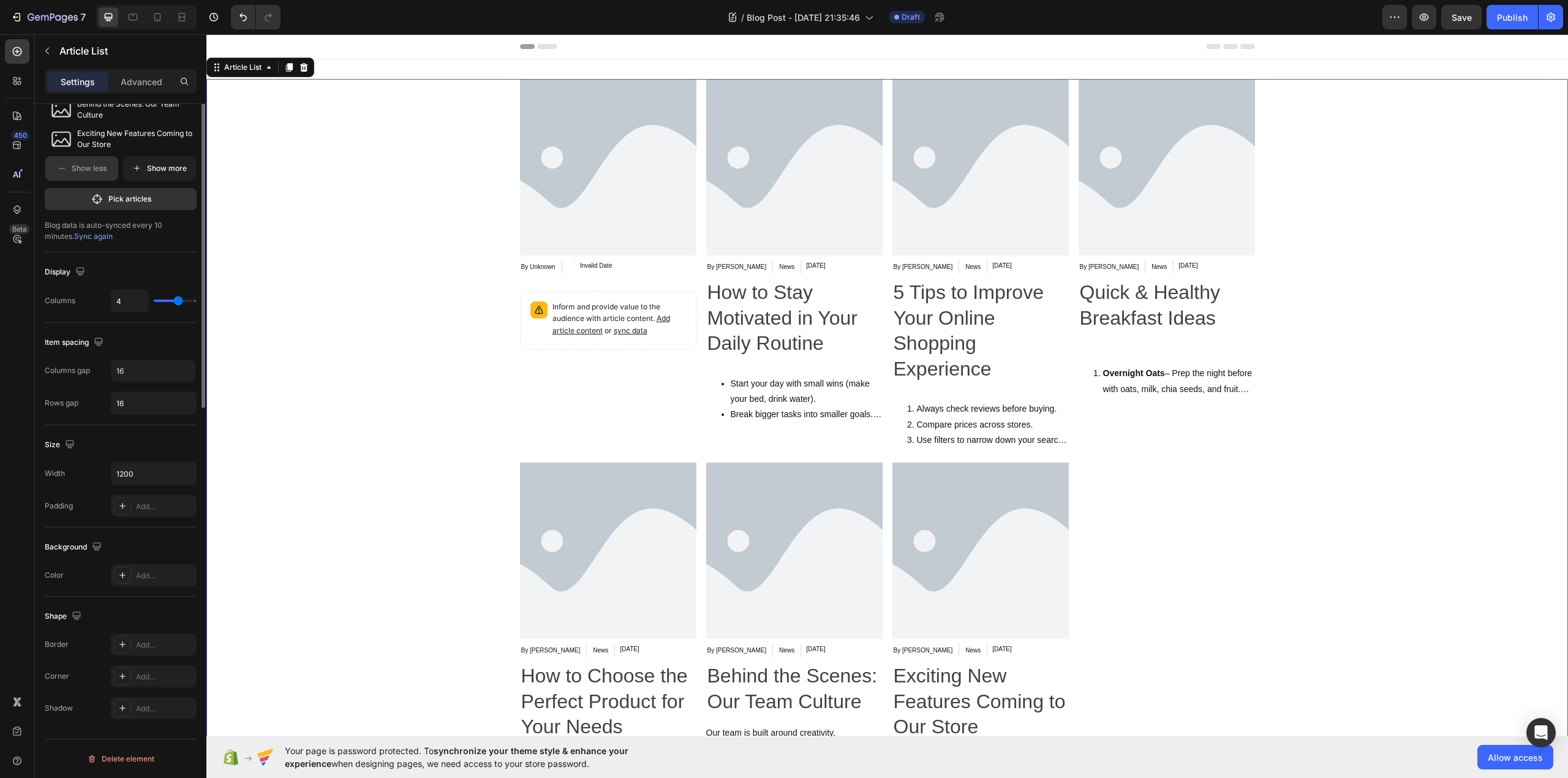
scroll to position [0, 0]
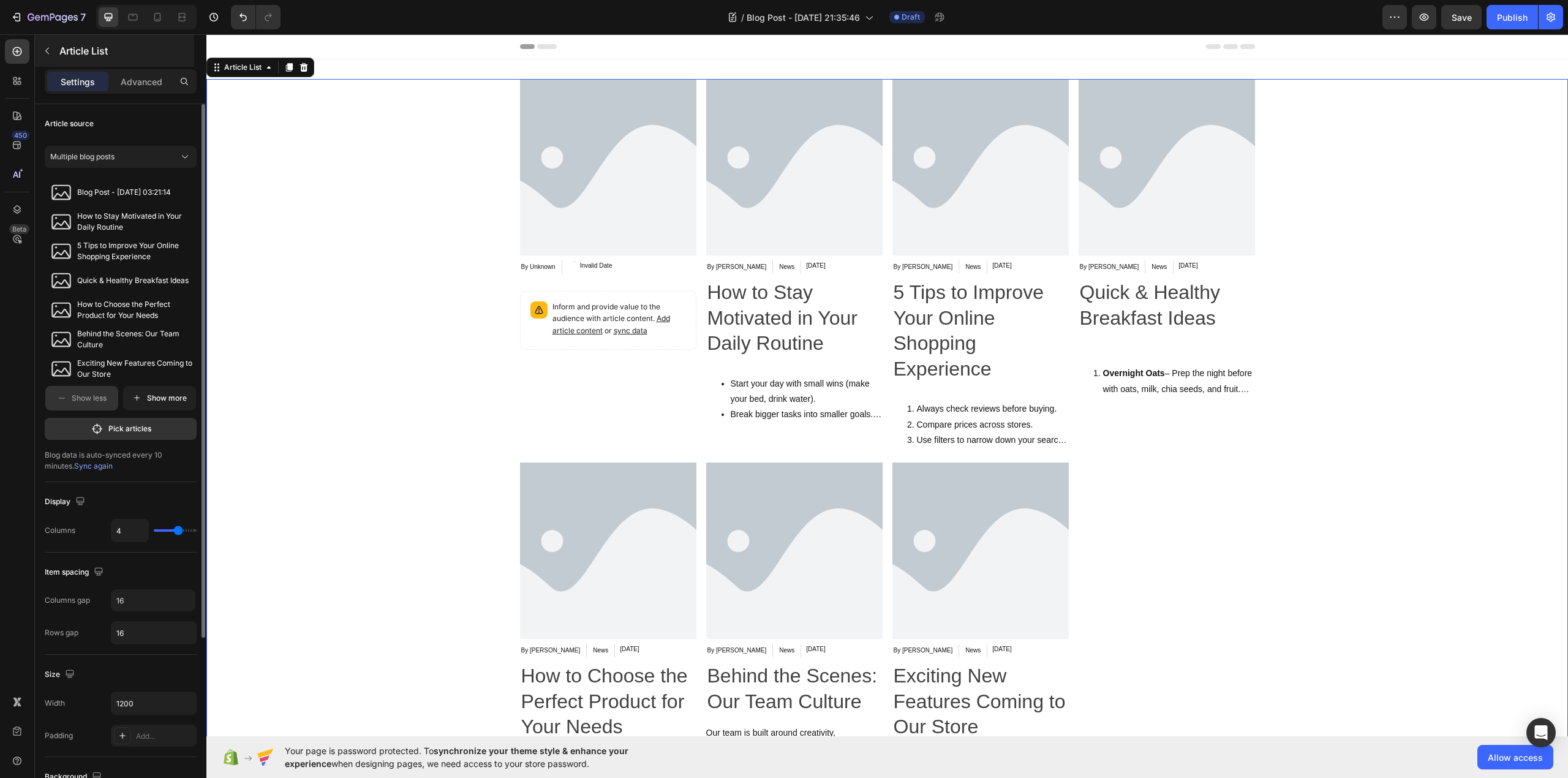
click at [106, 61] on div "Article List" at bounding box center [114, 50] width 159 height 32
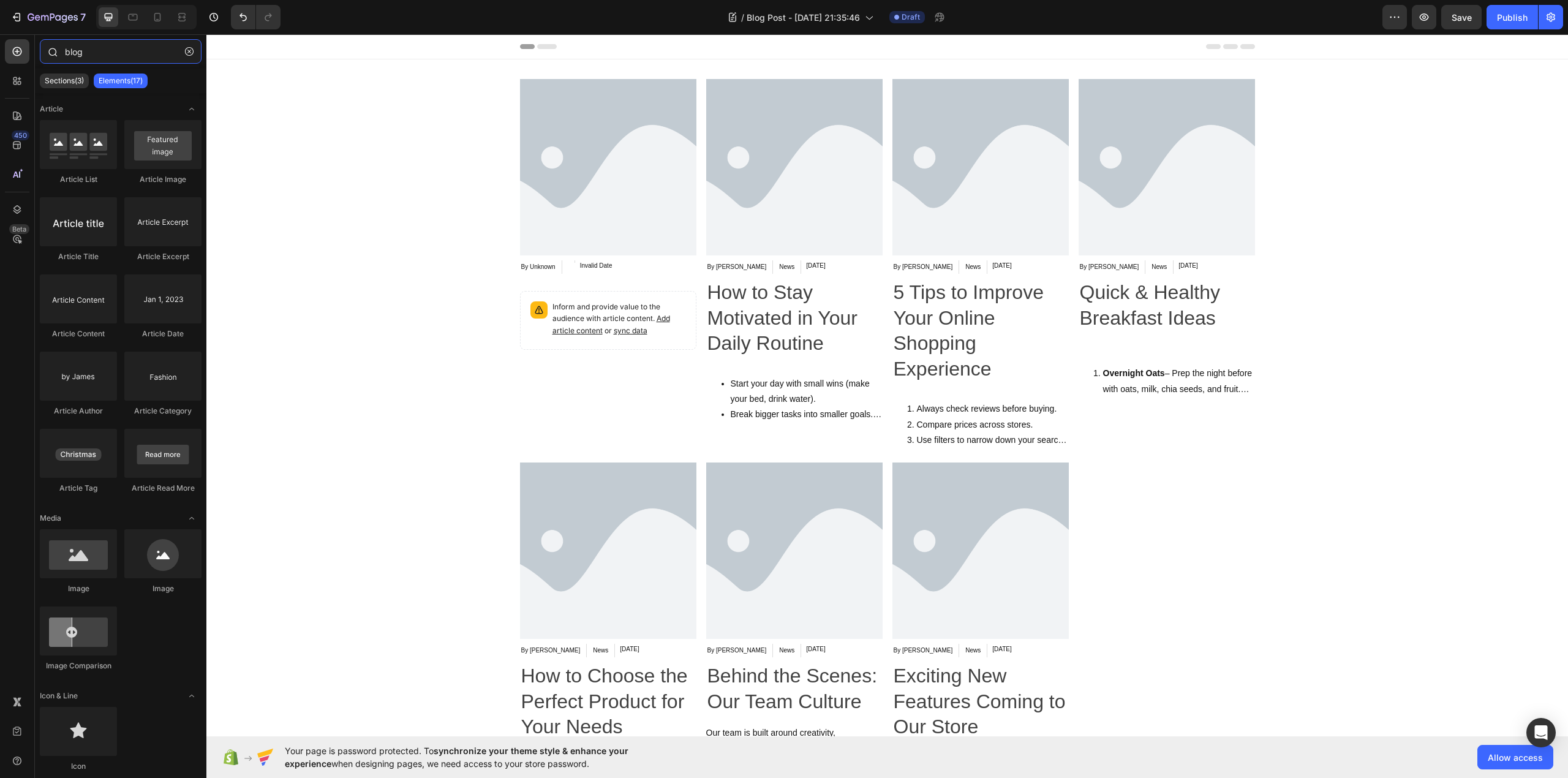
click at [150, 52] on input "blog" at bounding box center [121, 52] width 162 height 25
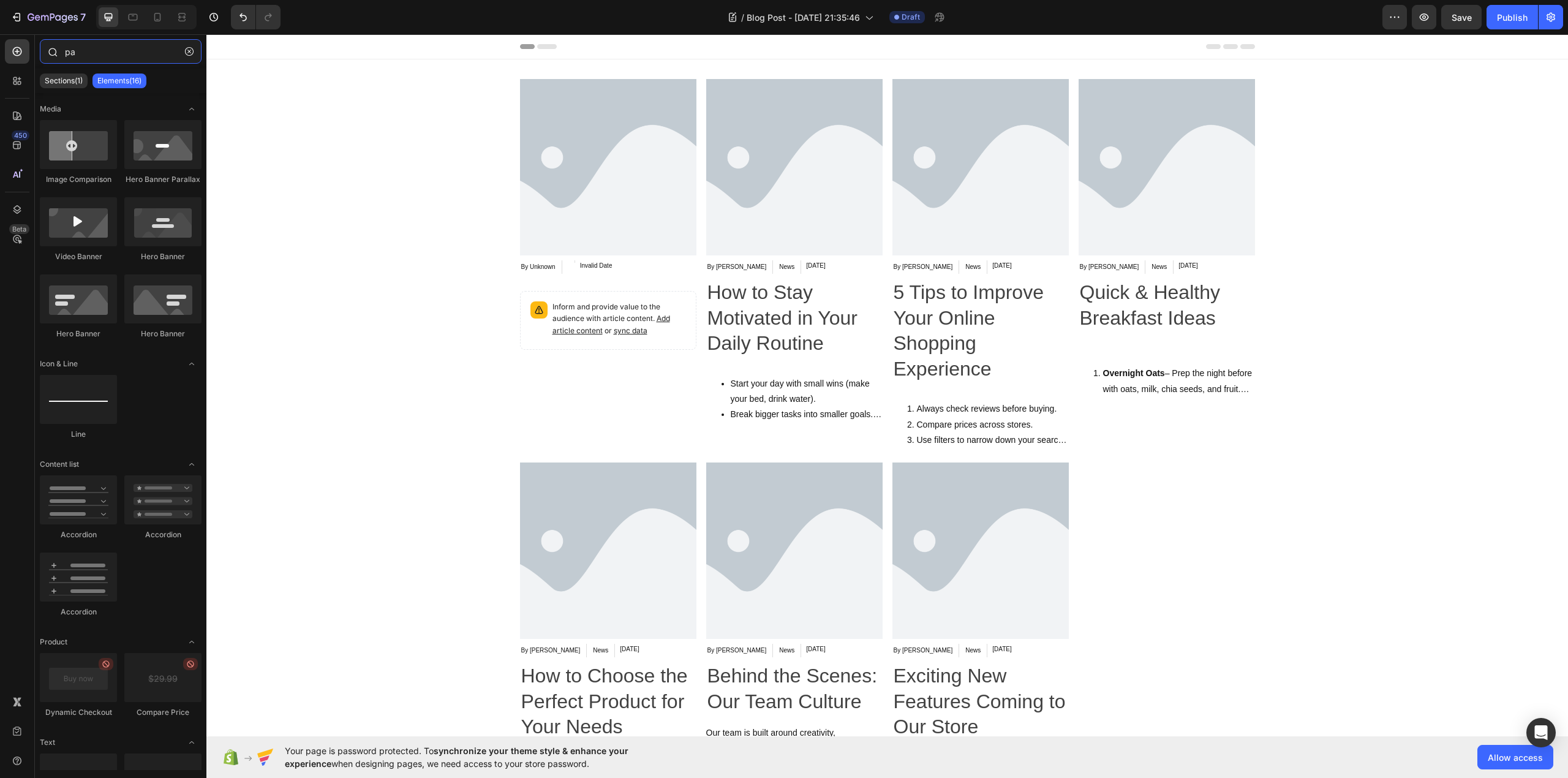
type input "p"
